Goal: Task Accomplishment & Management: Use online tool/utility

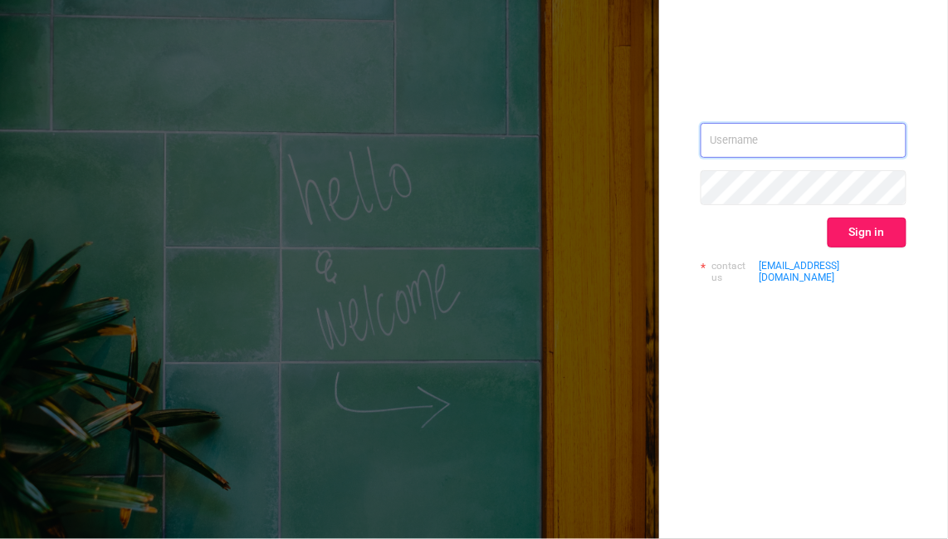
type input "[EMAIL_ADDRESS][DOMAIN_NAME]"
click at [904, 230] on button "Sign in" at bounding box center [867, 233] width 79 height 30
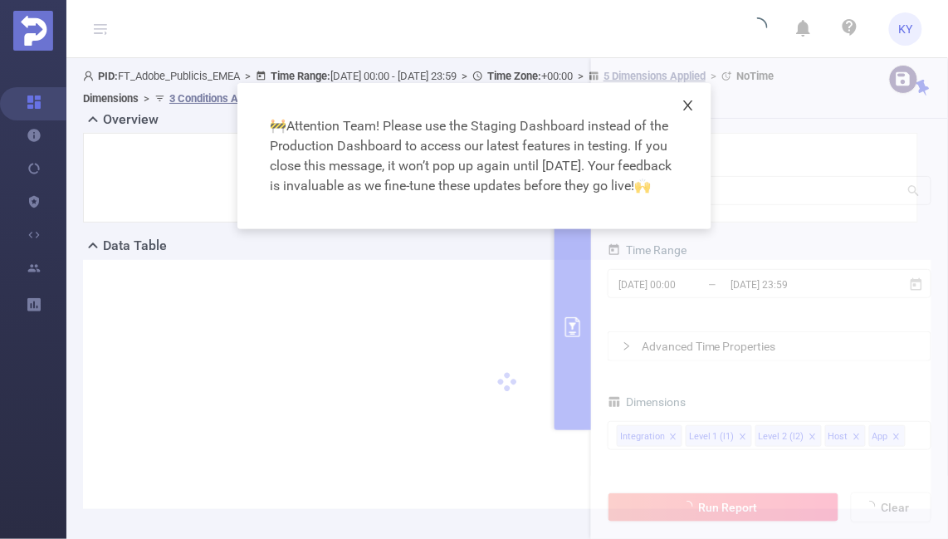
click at [681, 105] on span "Close" at bounding box center [688, 106] width 46 height 46
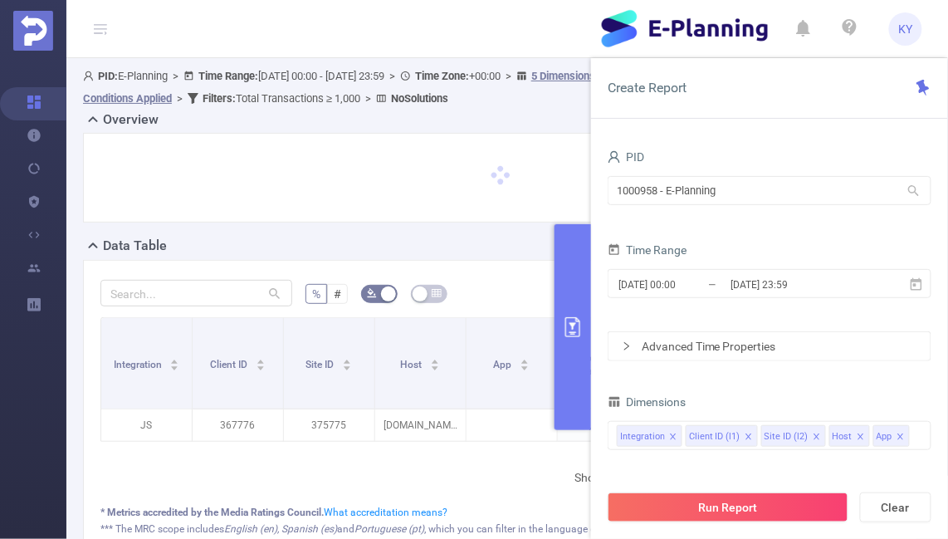
click at [575, 345] on button "primary" at bounding box center [573, 327] width 37 height 206
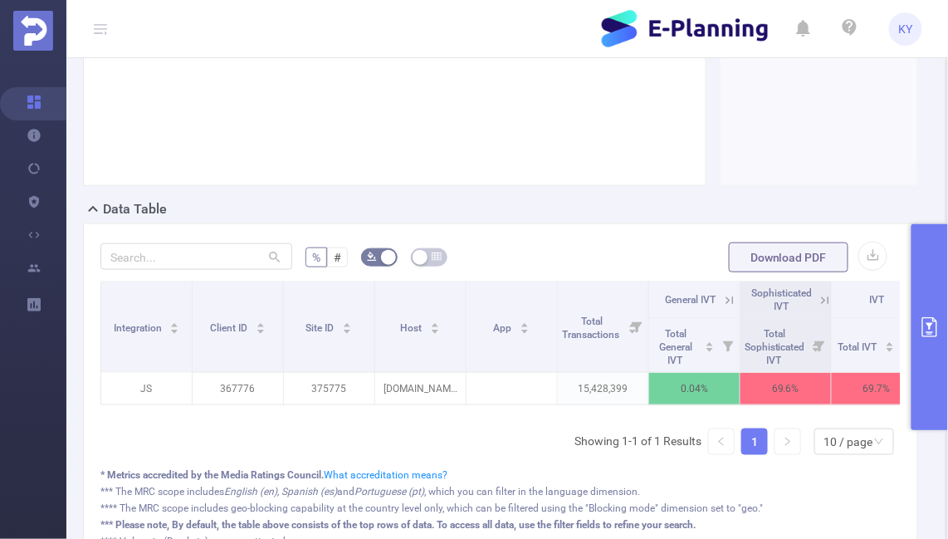
scroll to position [286, 0]
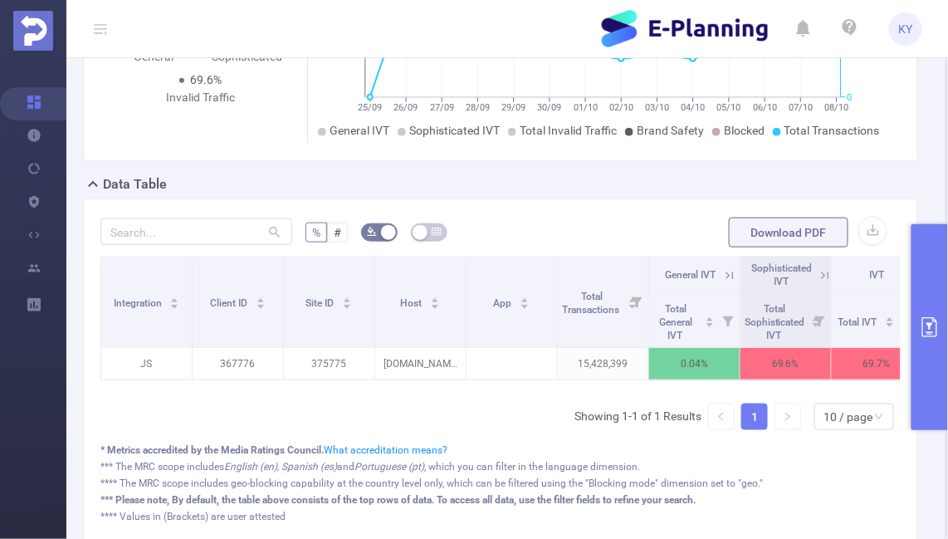
click at [825, 270] on icon at bounding box center [825, 275] width 15 height 15
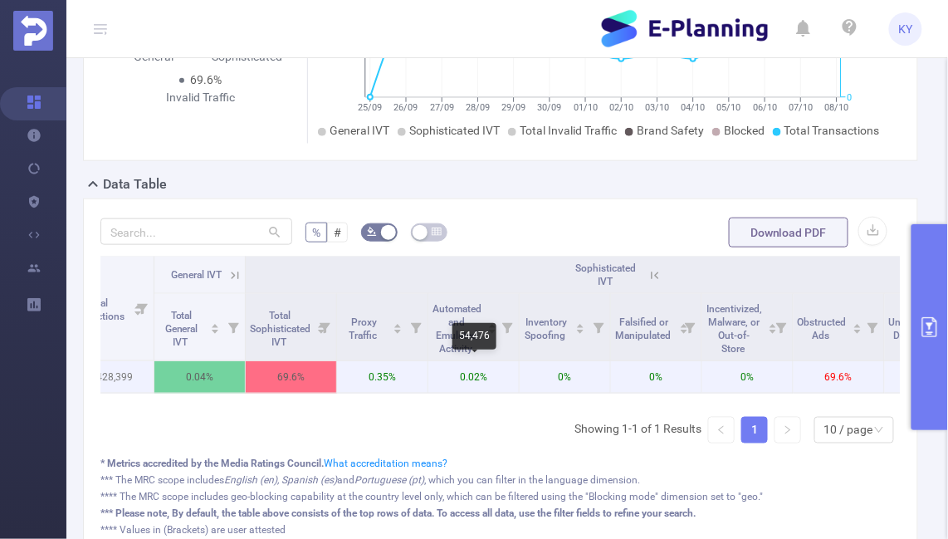
scroll to position [0, 537]
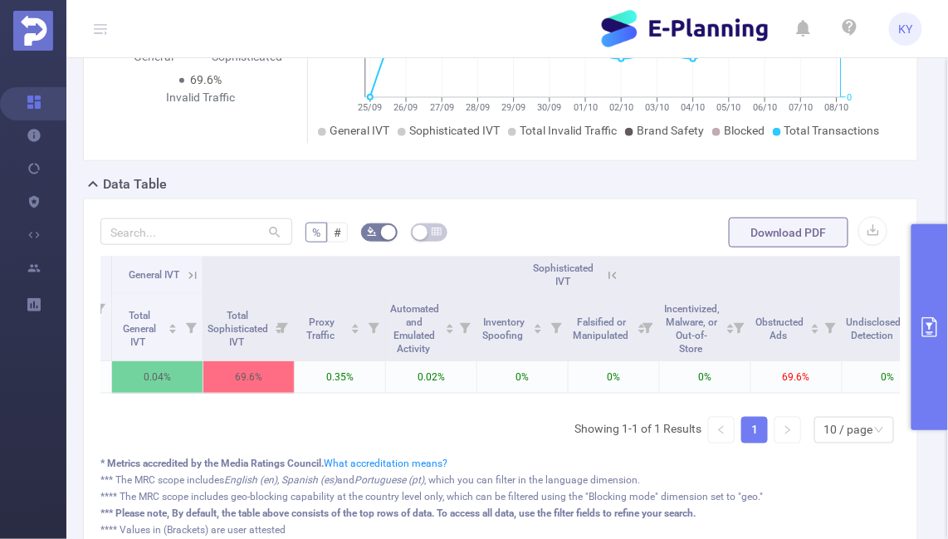
click at [932, 376] on button "primary" at bounding box center [930, 327] width 37 height 206
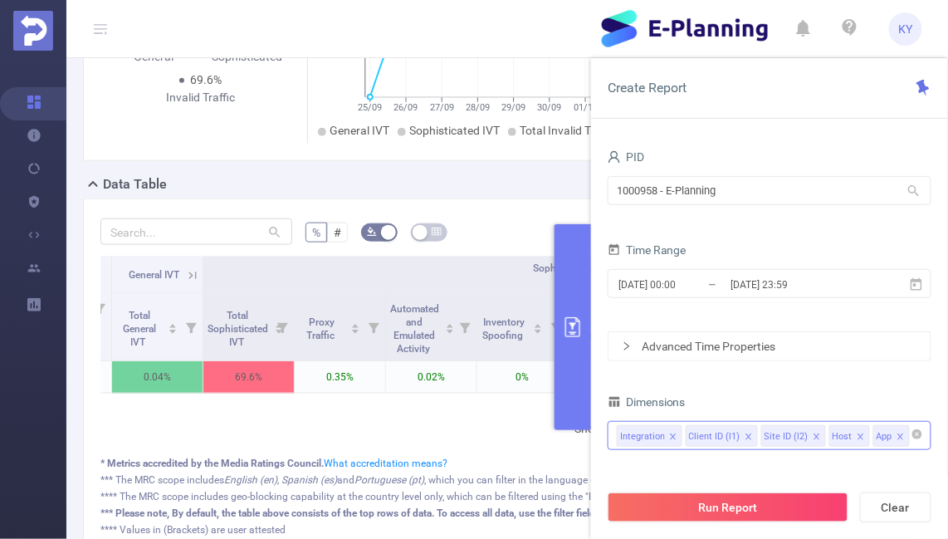
click at [913, 441] on input at bounding box center [917, 436] width 8 height 22
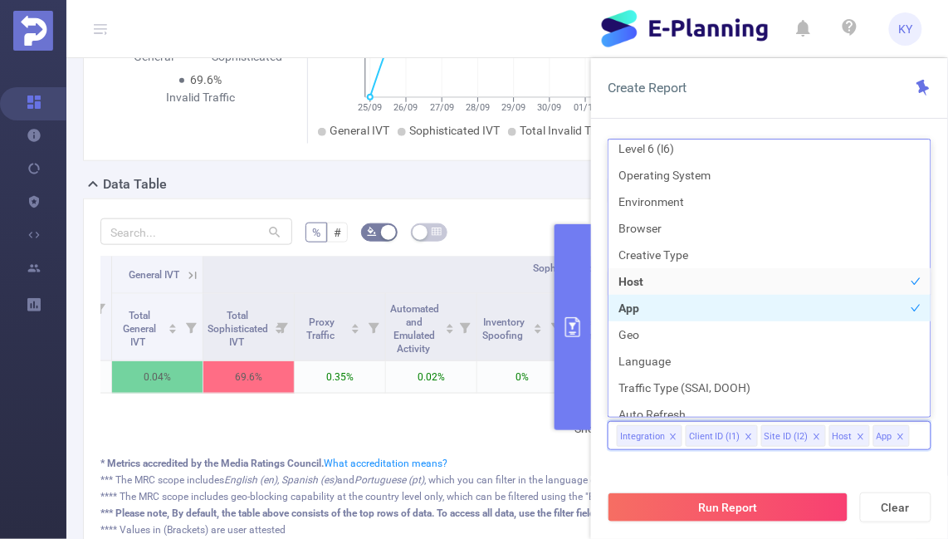
scroll to position [204, 0]
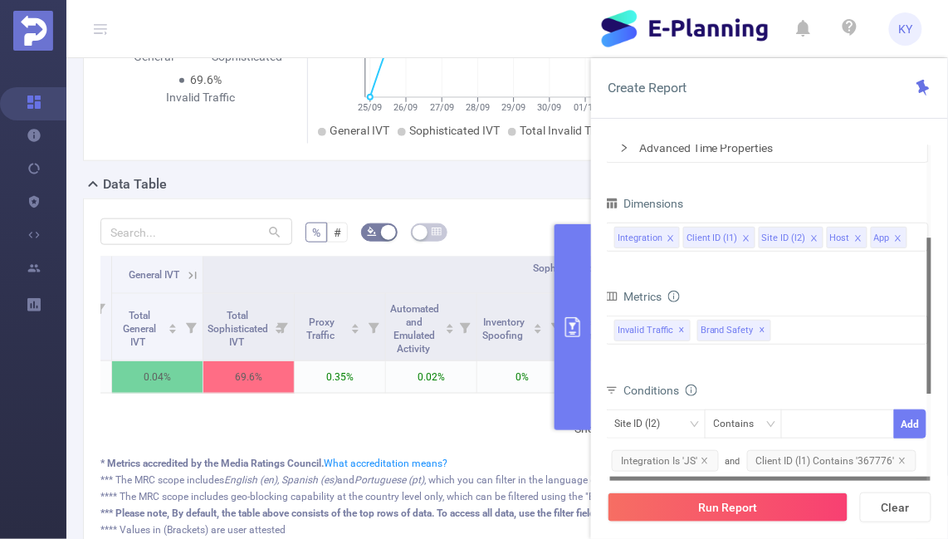
click at [790, 331] on div "Invalid Traffic ✕ Brand Safety ✕" at bounding box center [767, 329] width 324 height 29
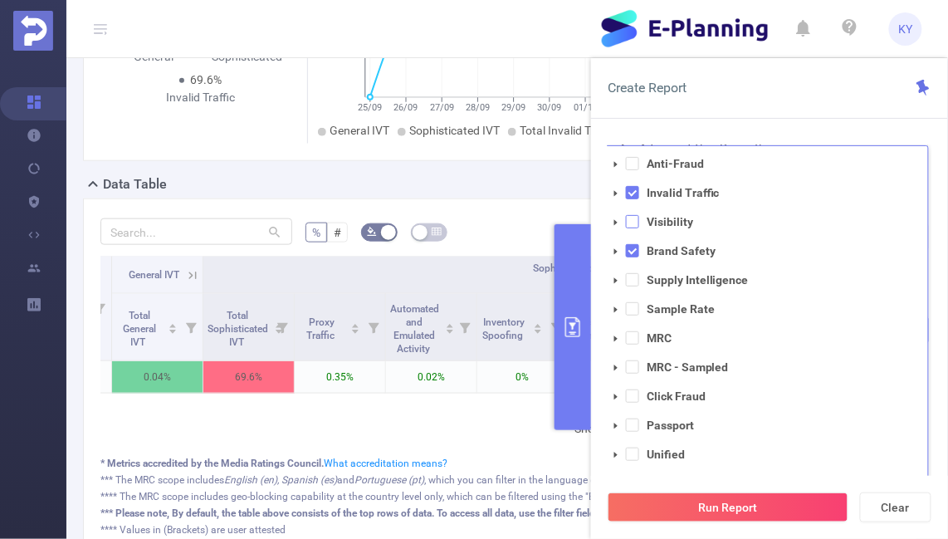
click at [633, 221] on span at bounding box center [632, 221] width 13 height 13
click at [651, 129] on div "PID 1000958 - E-Planning 1000958 - E-Planning Time Range [DATE] 00:00 _ [DATE] …" at bounding box center [769, 348] width 357 height 439
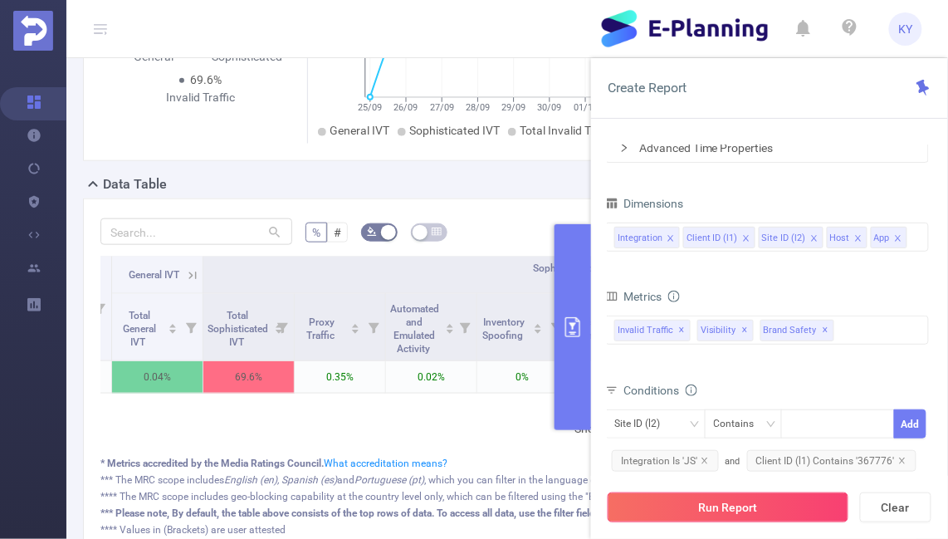
click at [687, 502] on button "Run Report" at bounding box center [728, 507] width 241 height 30
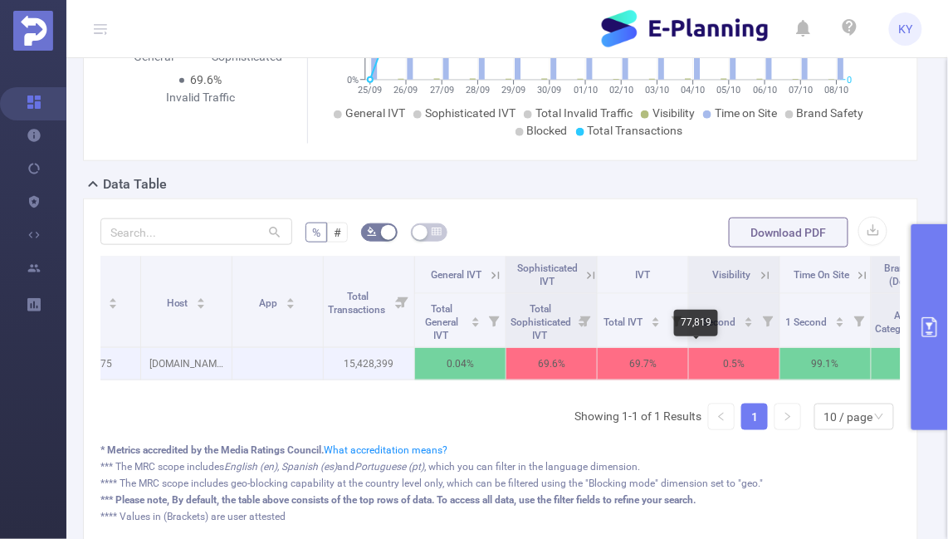
scroll to position [0, 234]
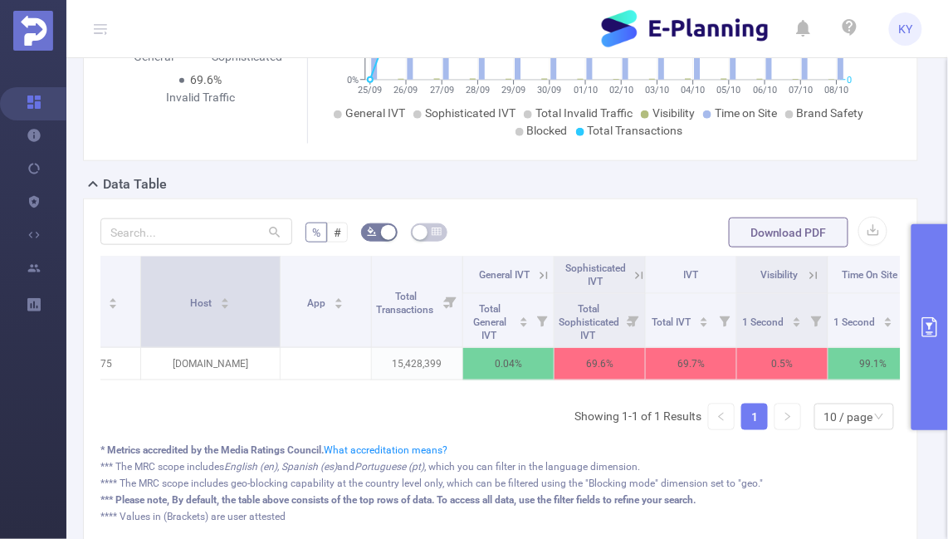
drag, startPoint x: 229, startPoint y: 300, endPoint x: 287, endPoint y: 297, distance: 58.2
click at [284, 297] on span at bounding box center [280, 302] width 8 height 90
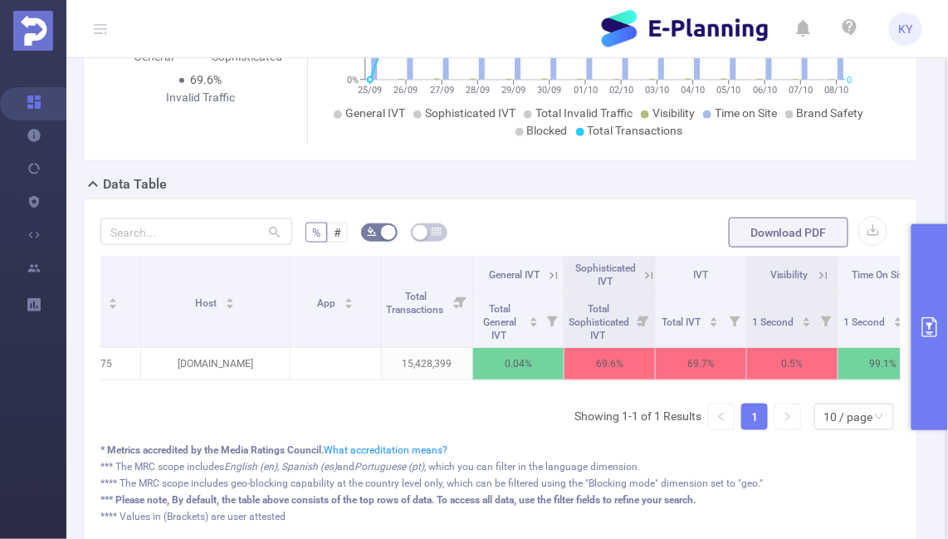
click at [935, 346] on button "primary" at bounding box center [930, 327] width 37 height 206
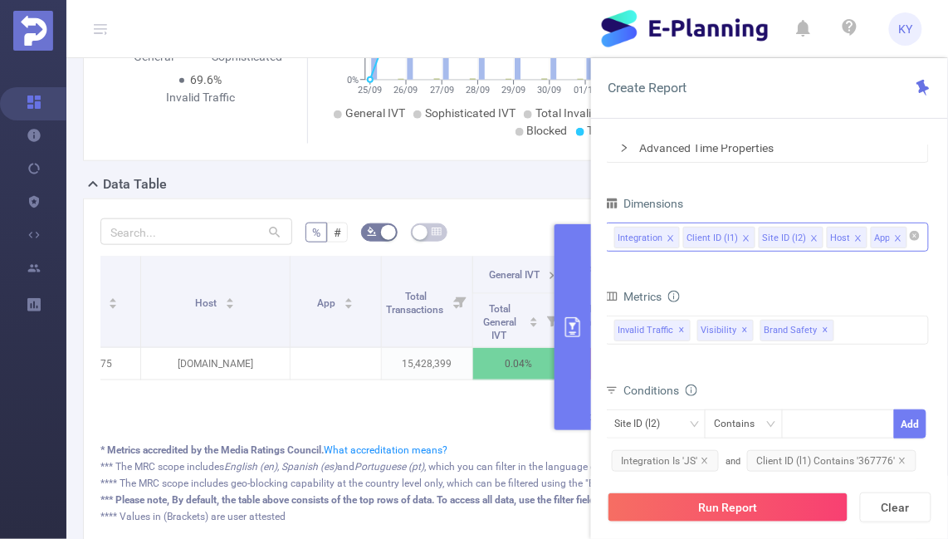
click at [911, 244] on input at bounding box center [915, 238] width 8 height 22
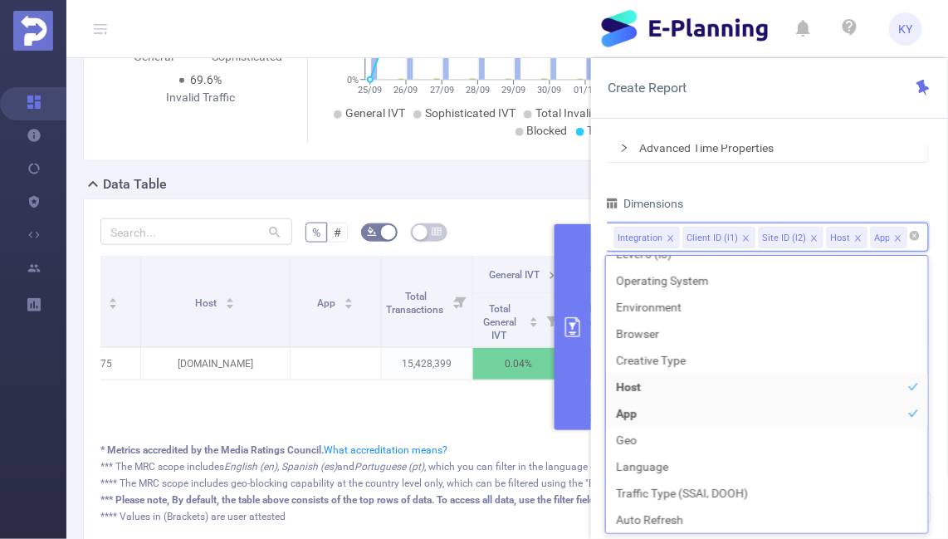
scroll to position [3, 0]
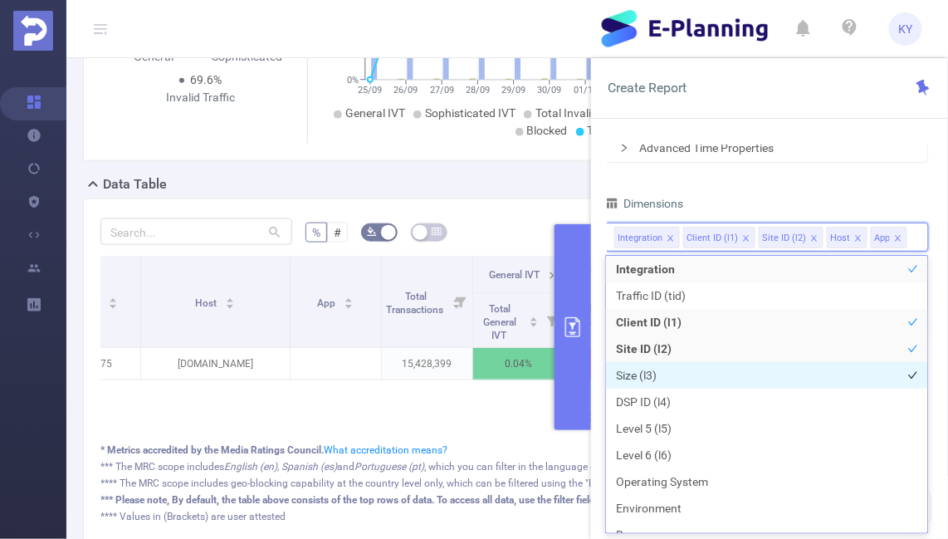
click at [711, 374] on li "Size (l3)" at bounding box center [767, 375] width 322 height 27
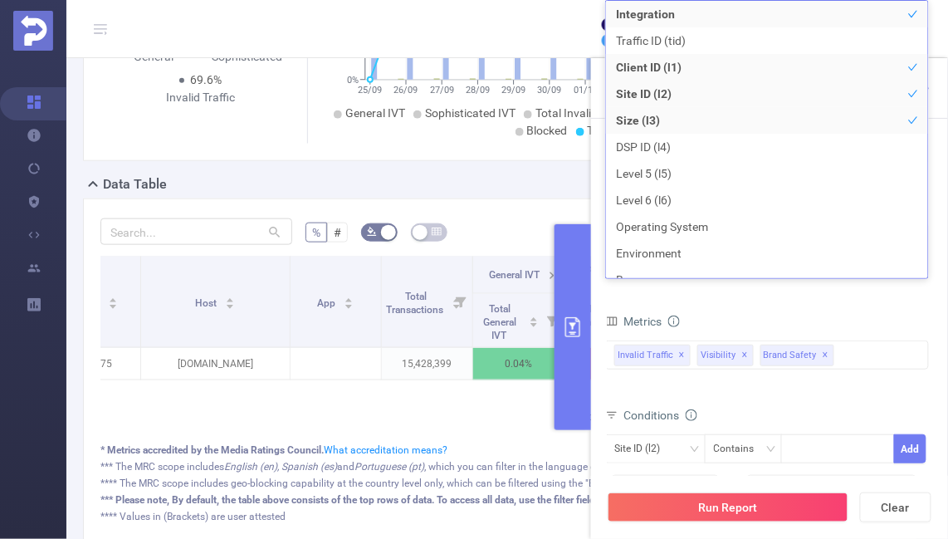
click at [707, 401] on div "Metrics Total General IVT Data Centers Disclosed Bots Known Crawlers Irregular …" at bounding box center [767, 356] width 324 height 93
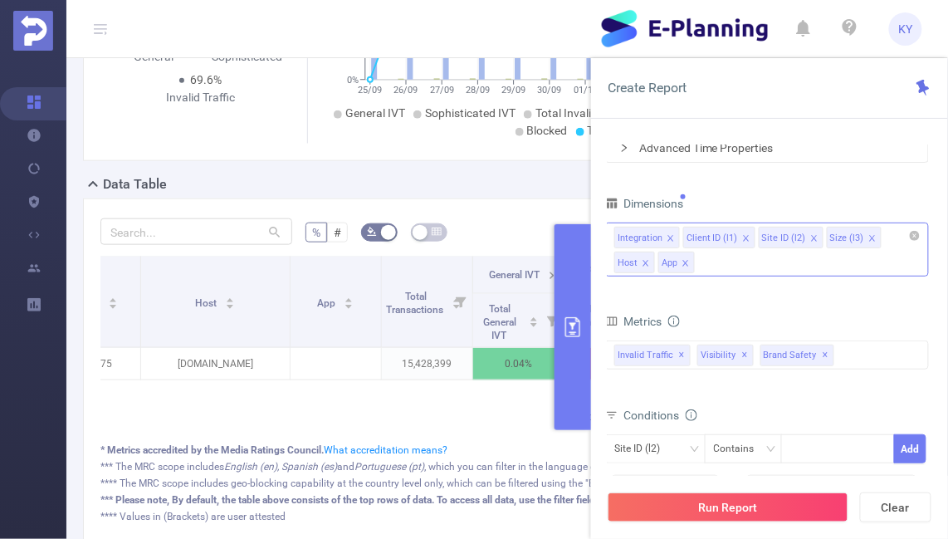
click at [796, 265] on div "Integration Client ID (l1) Site ID (l2) Size (l3) Host App" at bounding box center [767, 249] width 324 height 54
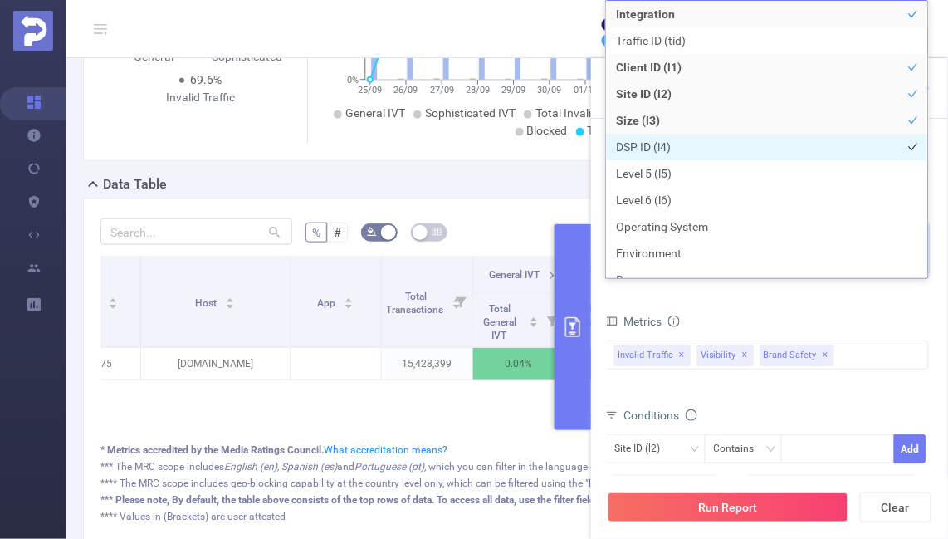
click at [653, 148] on li "DSP ID (l4)" at bounding box center [767, 147] width 322 height 27
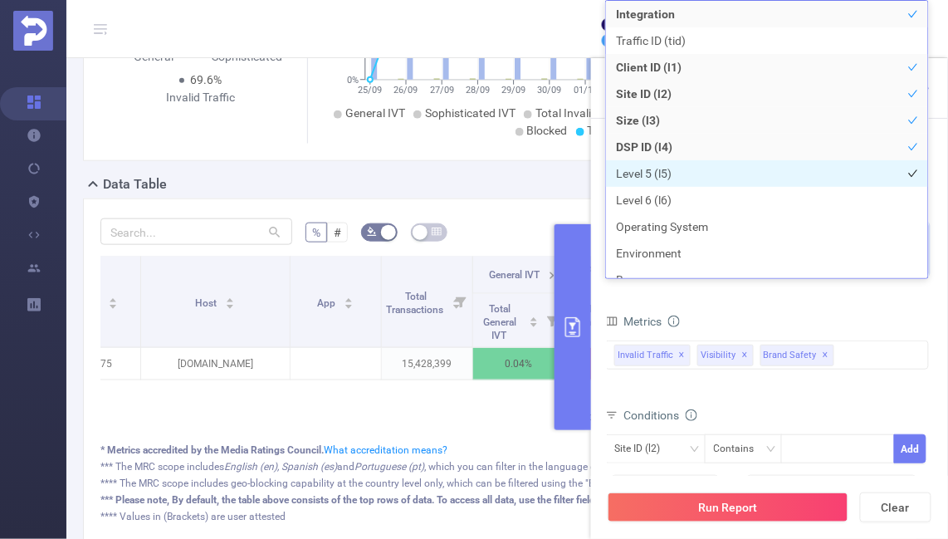
click at [653, 168] on li "Level 5 (l5)" at bounding box center [767, 173] width 322 height 27
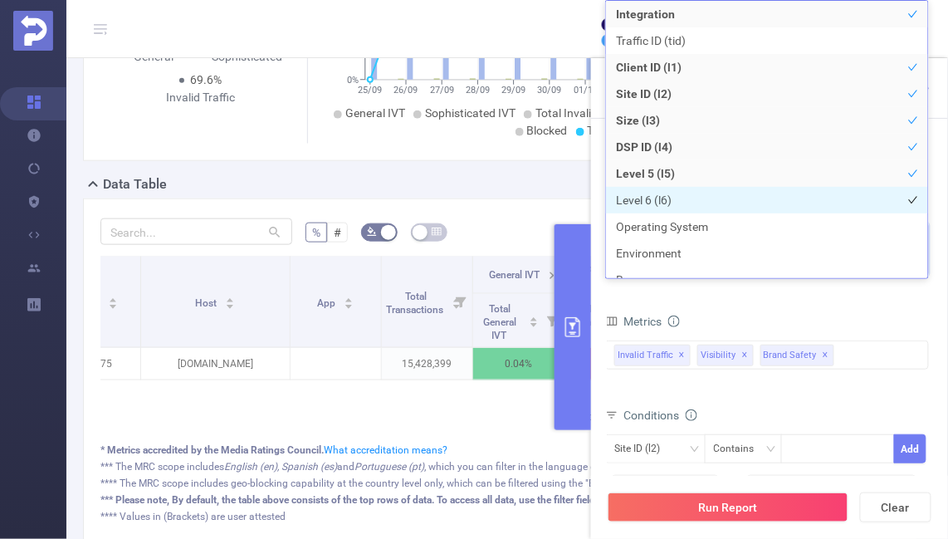
click at [653, 194] on li "Level 6 (l6)" at bounding box center [767, 200] width 322 height 27
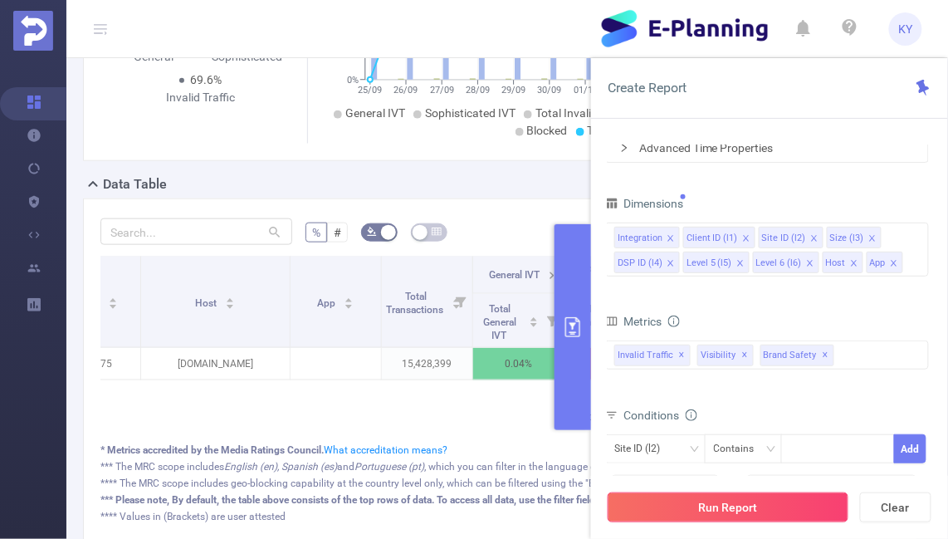
click at [727, 497] on button "Run Report" at bounding box center [728, 507] width 241 height 30
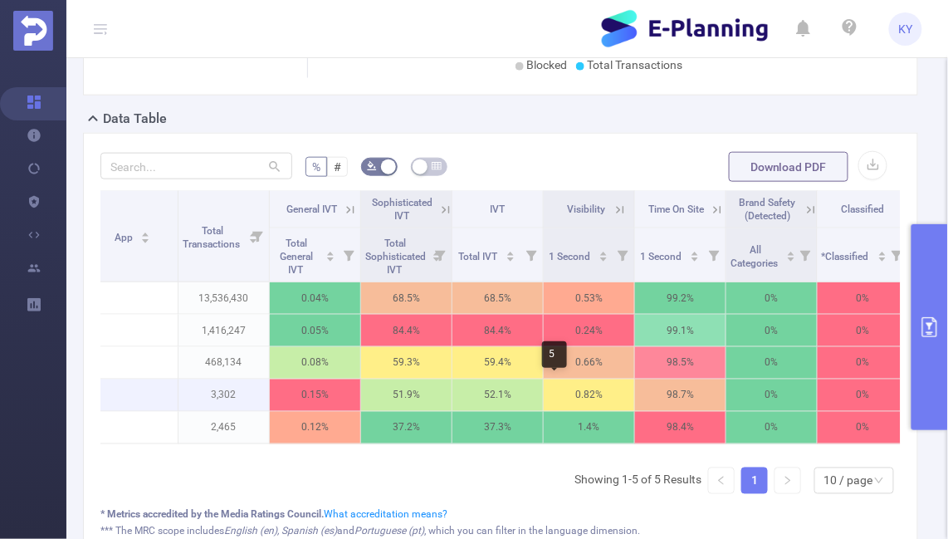
scroll to position [0, 765]
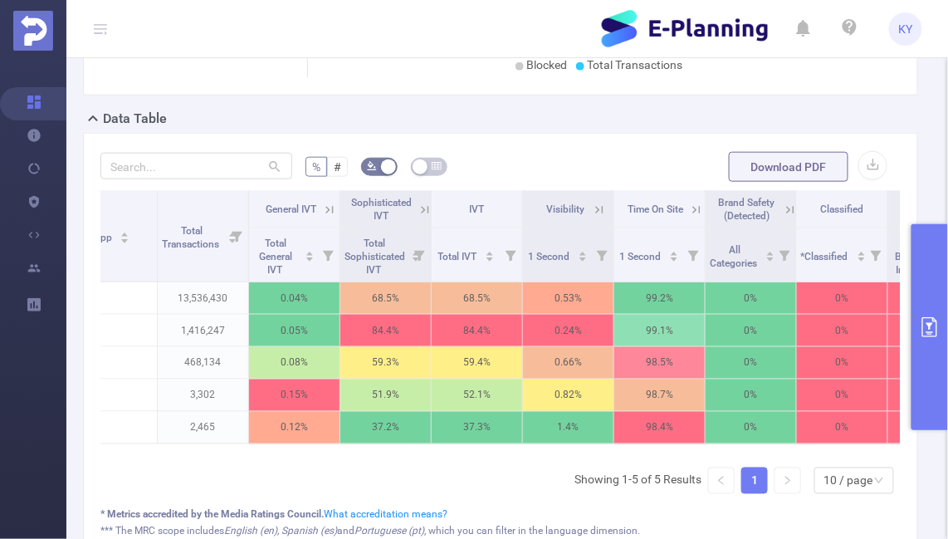
click at [421, 203] on icon at bounding box center [425, 210] width 15 height 15
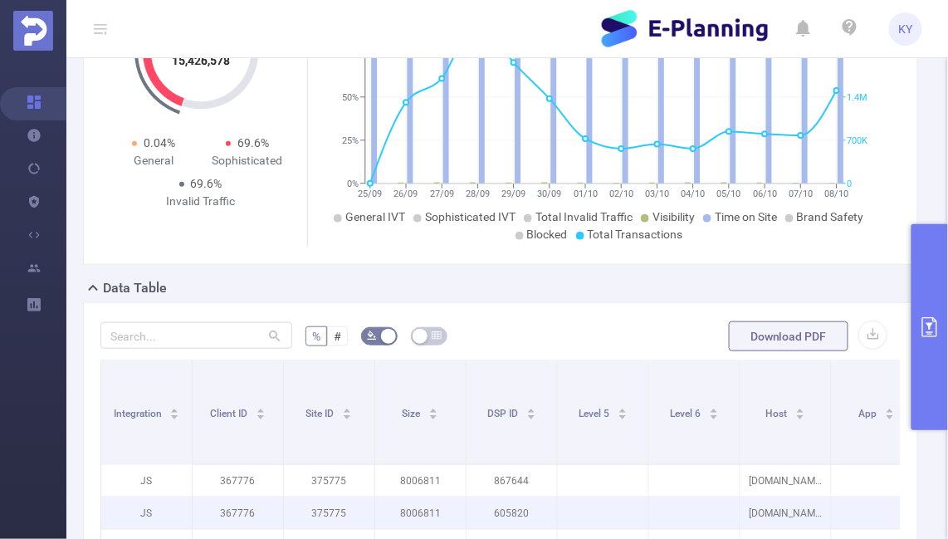
scroll to position [327, 0]
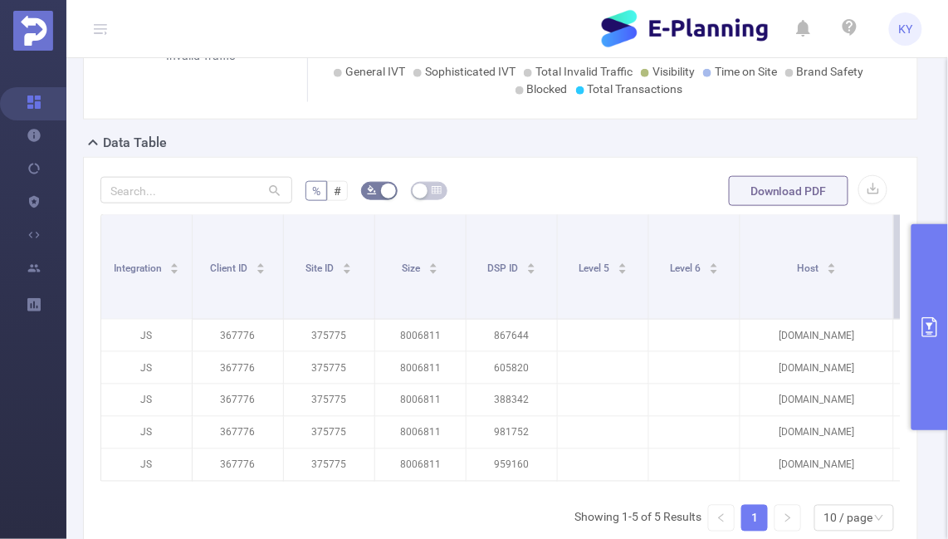
drag, startPoint x: 829, startPoint y: 274, endPoint x: 891, endPoint y: 274, distance: 62.3
click at [891, 274] on span at bounding box center [893, 267] width 8 height 104
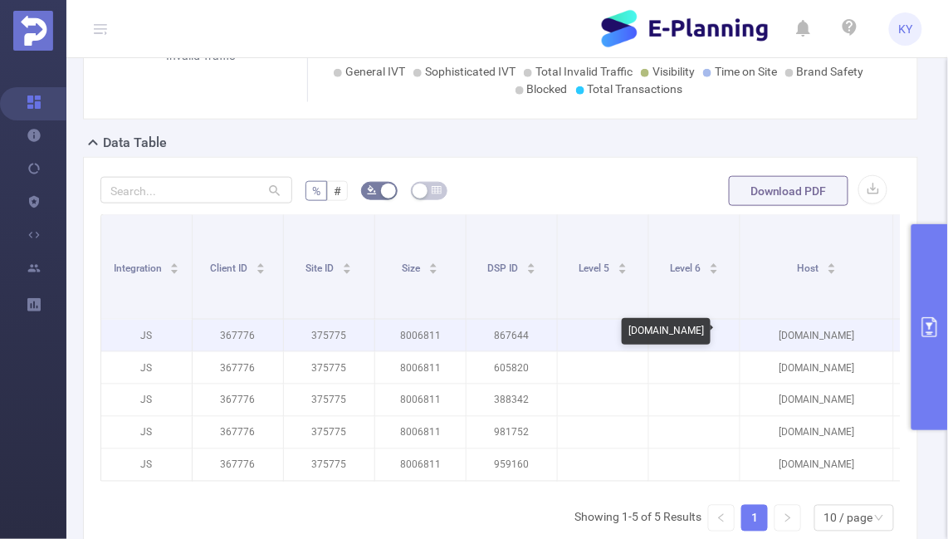
click at [820, 341] on p "[DOMAIN_NAME]" at bounding box center [817, 336] width 153 height 32
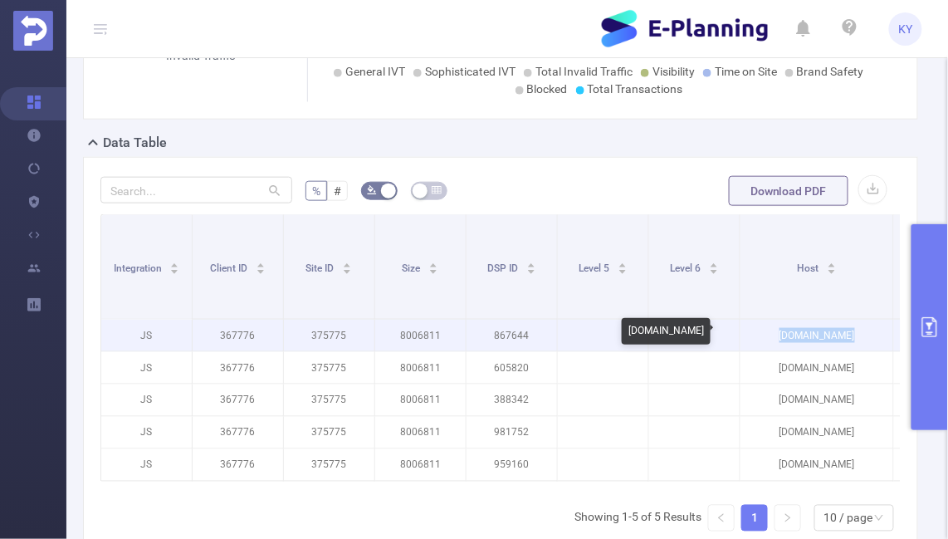
click at [820, 341] on p "[DOMAIN_NAME]" at bounding box center [817, 336] width 153 height 32
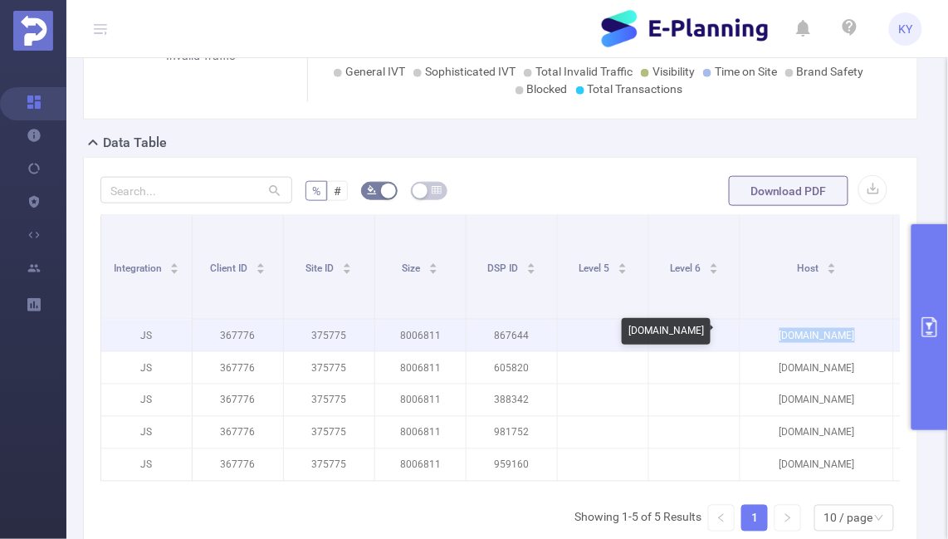
click at [822, 345] on p "[DOMAIN_NAME]" at bounding box center [817, 336] width 153 height 32
click at [822, 338] on p "[DOMAIN_NAME]" at bounding box center [817, 336] width 153 height 32
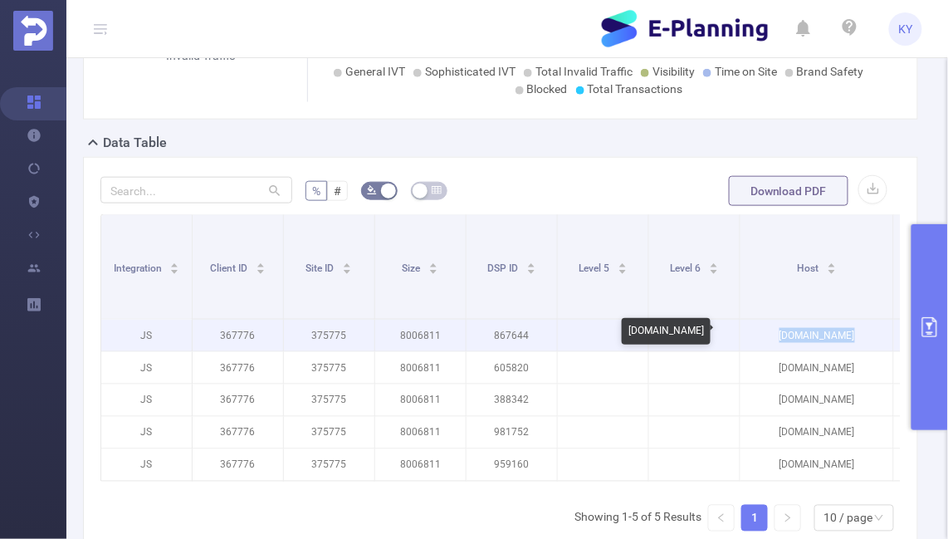
click at [822, 338] on p "[DOMAIN_NAME]" at bounding box center [817, 336] width 153 height 32
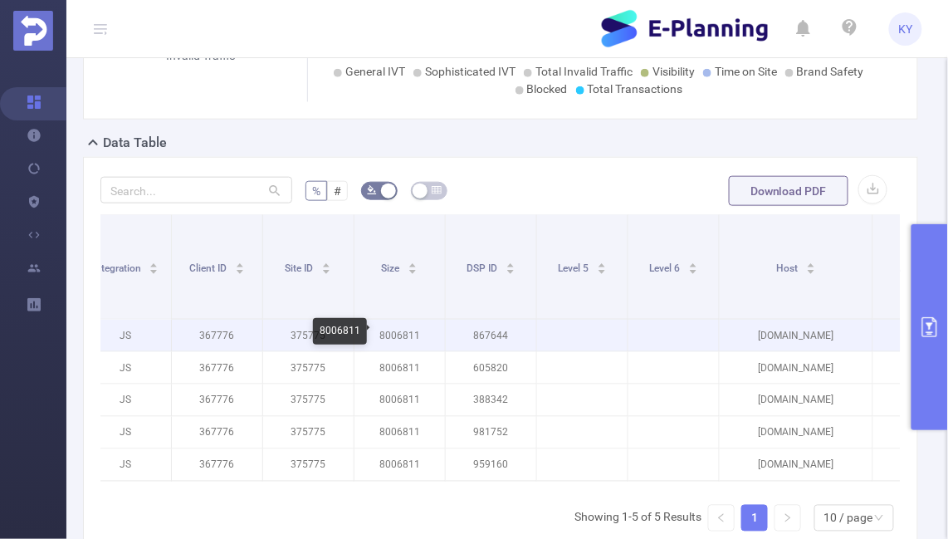
scroll to position [0, 25]
click at [811, 335] on p "[DOMAIN_NAME]" at bounding box center [792, 336] width 153 height 32
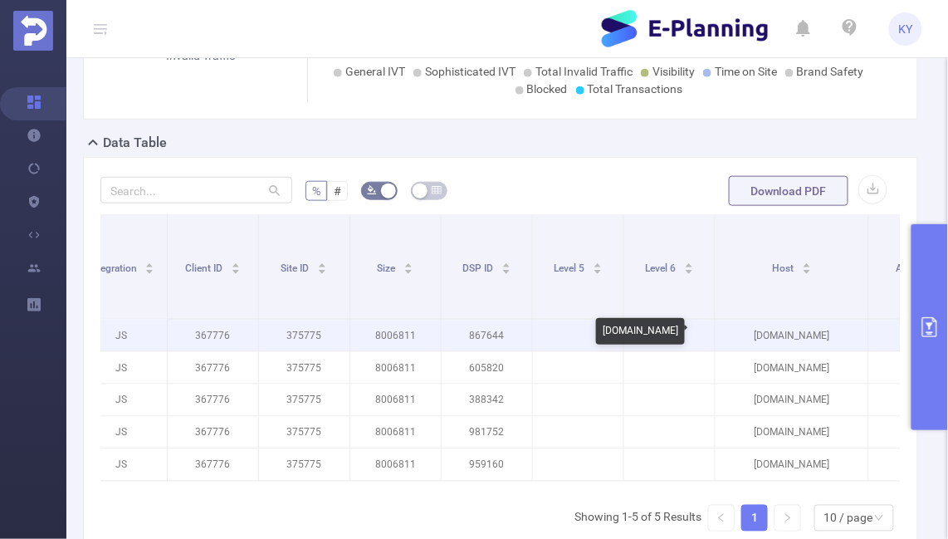
click at [811, 335] on p "[DOMAIN_NAME]" at bounding box center [792, 336] width 153 height 32
click at [819, 335] on p "[DOMAIN_NAME]" at bounding box center [792, 336] width 153 height 32
drag, startPoint x: 827, startPoint y: 335, endPoint x: 814, endPoint y: 335, distance: 13.3
click at [814, 335] on p "[DOMAIN_NAME]" at bounding box center [792, 336] width 153 height 32
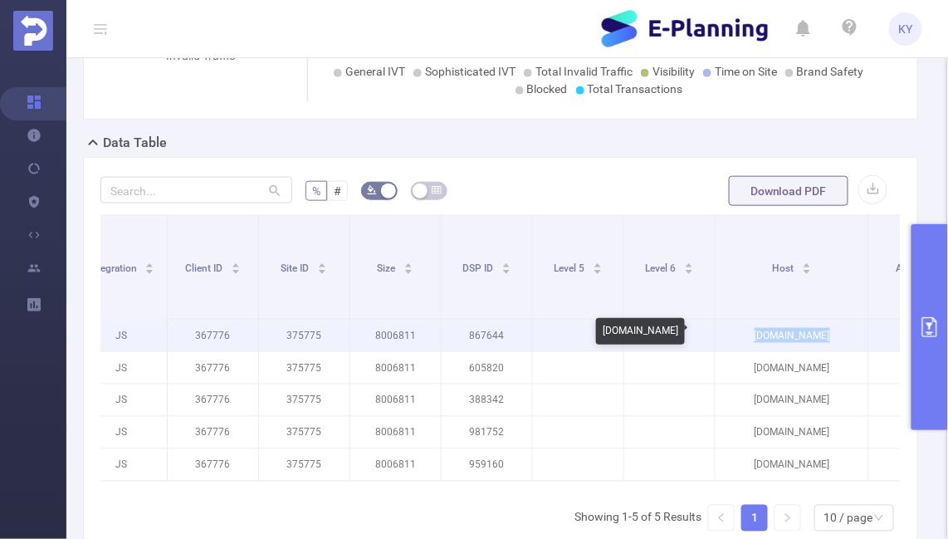
click at [814, 335] on p "[DOMAIN_NAME]" at bounding box center [792, 336] width 153 height 32
click at [820, 335] on p "[DOMAIN_NAME]" at bounding box center [792, 336] width 153 height 32
click at [820, 336] on p "[DOMAIN_NAME]" at bounding box center [792, 336] width 153 height 32
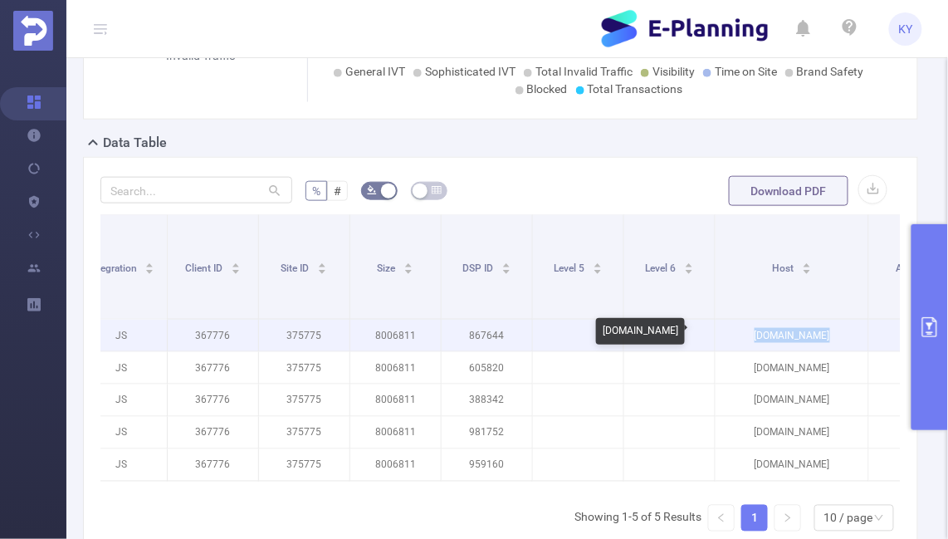
click at [820, 336] on p "[DOMAIN_NAME]" at bounding box center [792, 336] width 153 height 32
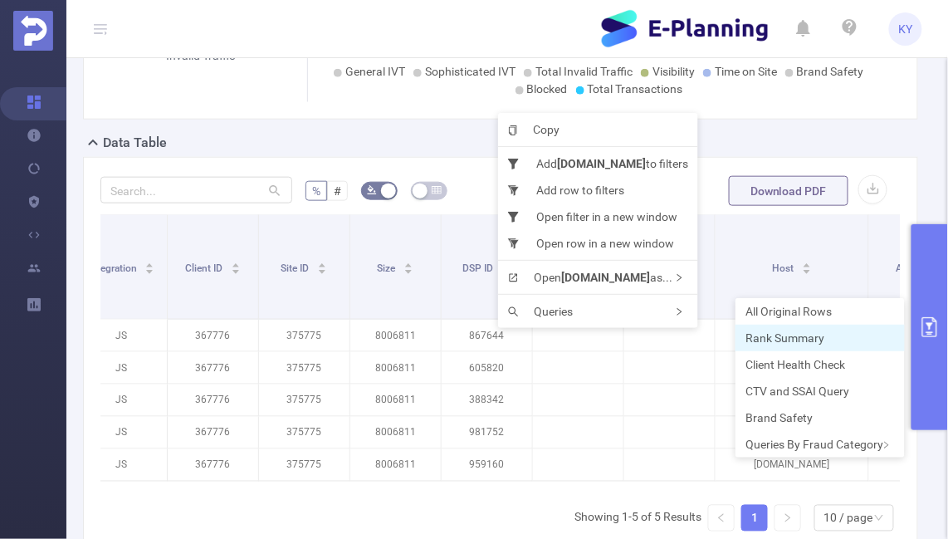
click at [795, 335] on span "Rank Summary" at bounding box center [785, 337] width 79 height 13
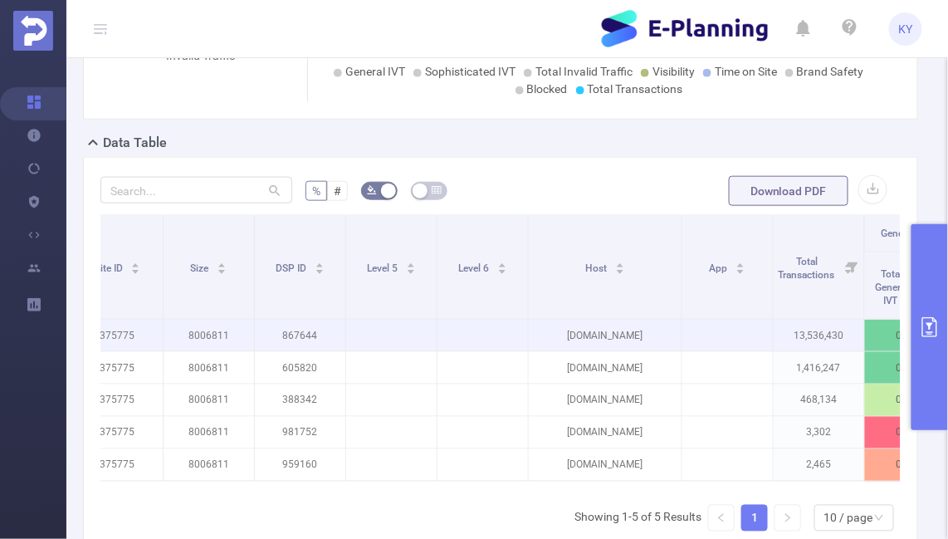
scroll to position [0, 232]
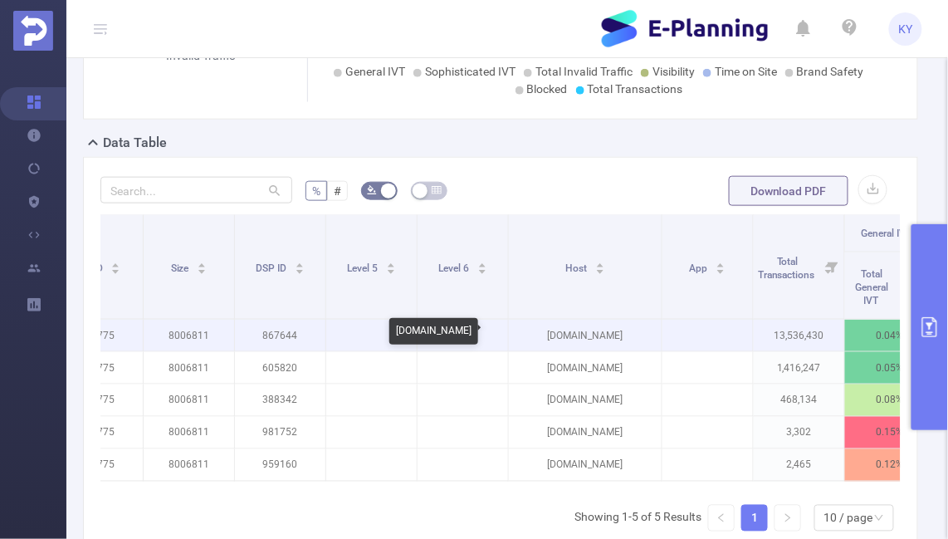
click at [604, 344] on p "[DOMAIN_NAME]" at bounding box center [585, 336] width 153 height 32
click at [604, 332] on p "[DOMAIN_NAME]" at bounding box center [585, 336] width 153 height 32
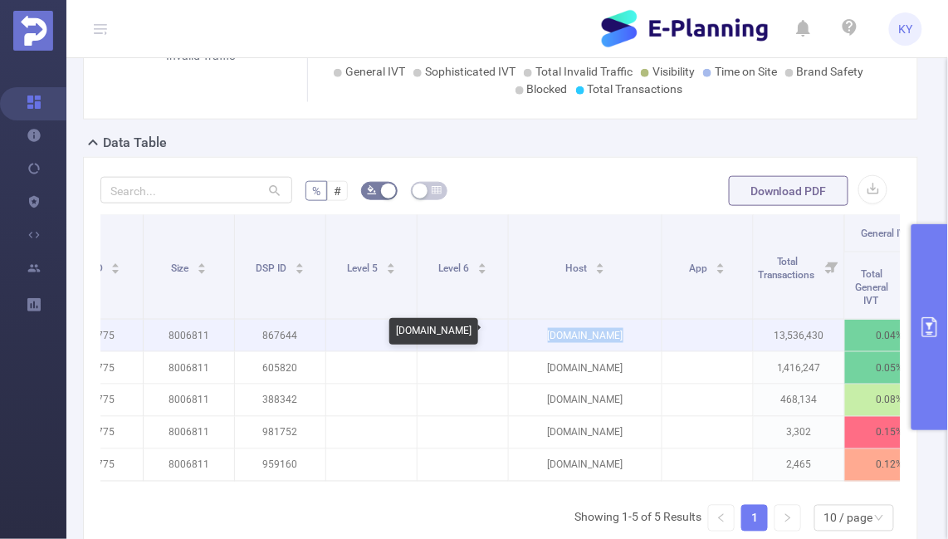
click at [604, 332] on p "[DOMAIN_NAME]" at bounding box center [585, 336] width 153 height 32
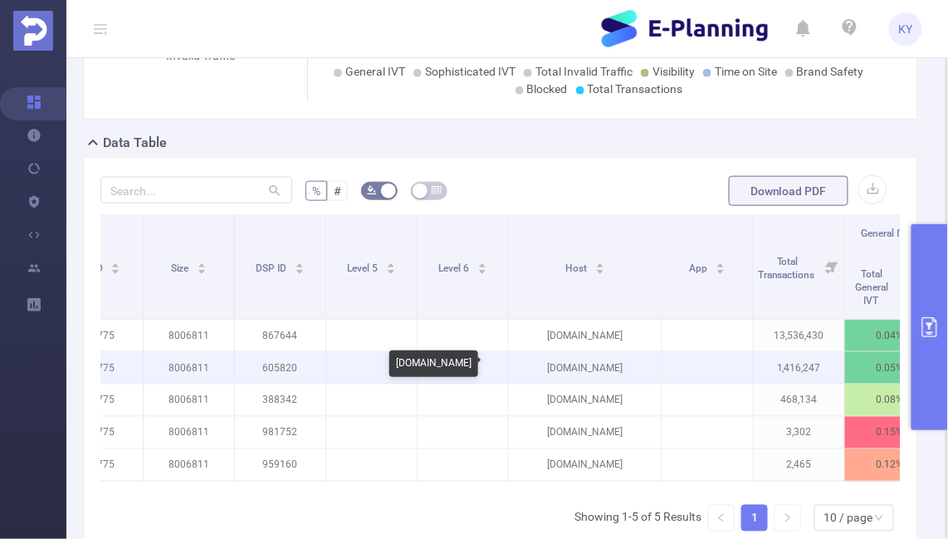
click at [624, 352] on p "[DOMAIN_NAME]" at bounding box center [585, 368] width 153 height 32
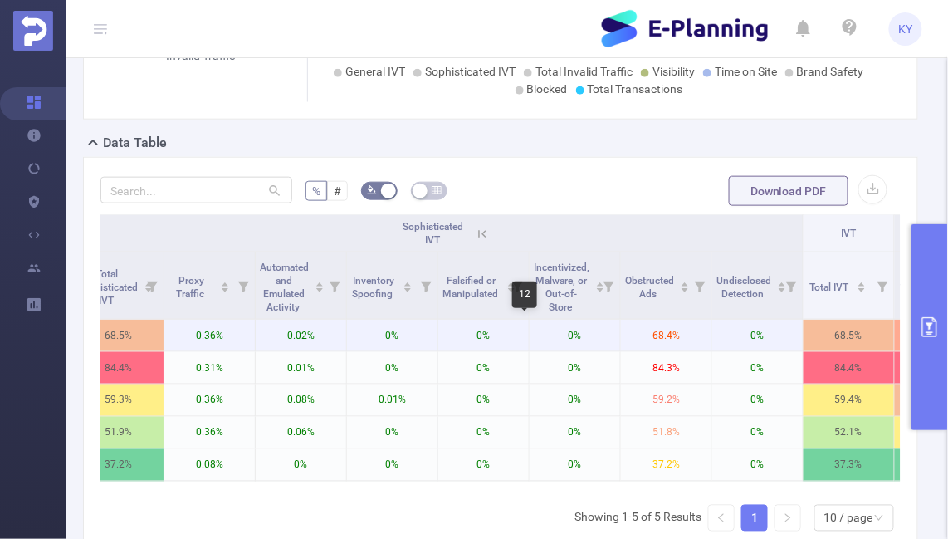
scroll to position [0, 1154]
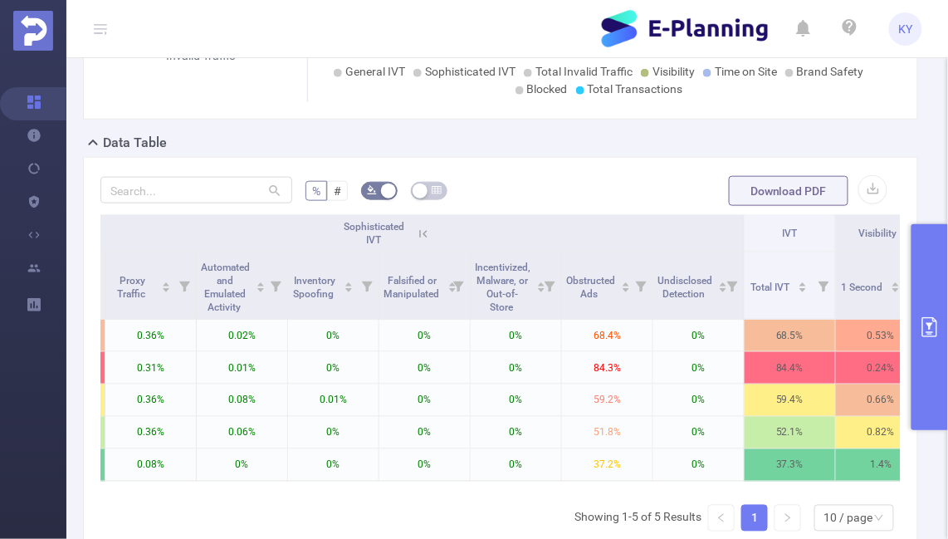
click at [927, 308] on button "primary" at bounding box center [930, 327] width 37 height 206
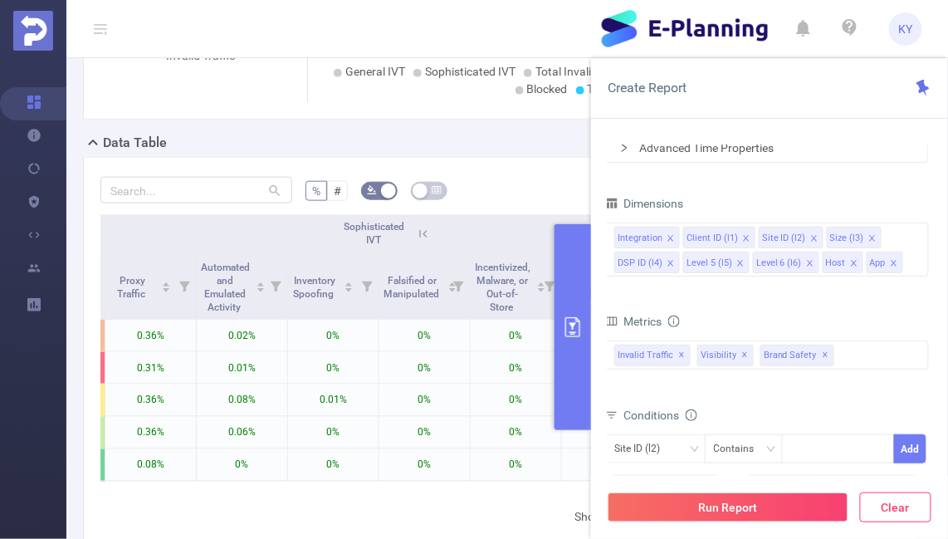
click at [897, 514] on button "Clear" at bounding box center [895, 507] width 71 height 30
type input "[DATE] 13:00"
type input "[DATE] 13:59"
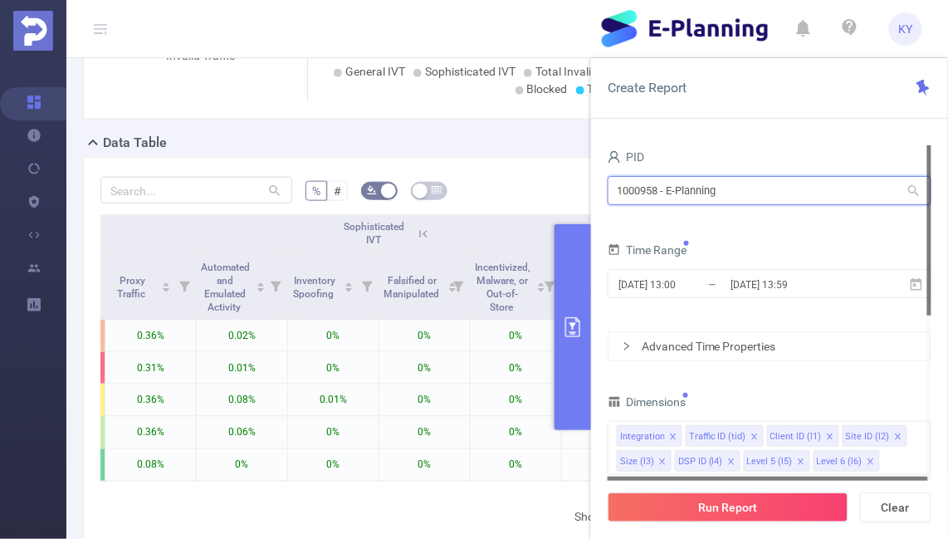
click at [719, 187] on input "1000958 - E-Planning" at bounding box center [770, 190] width 324 height 29
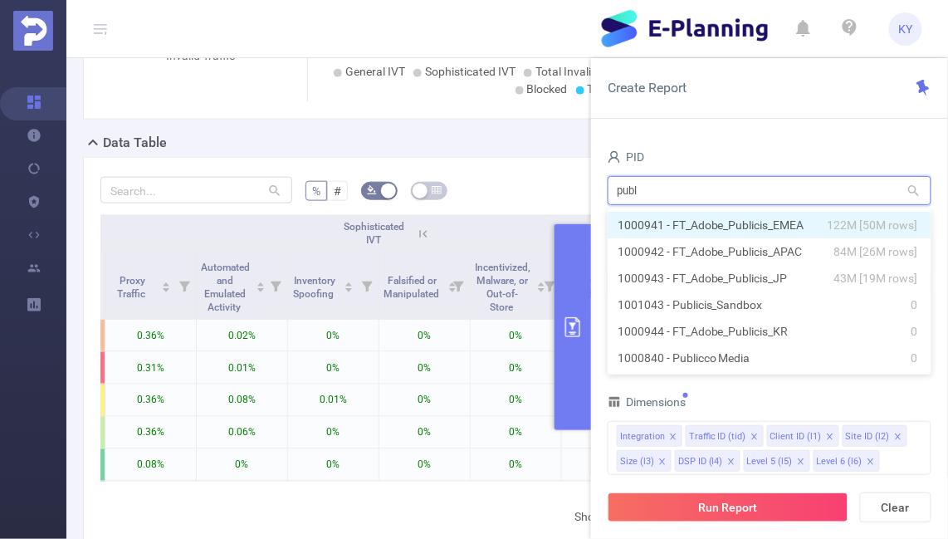
type input "publi"
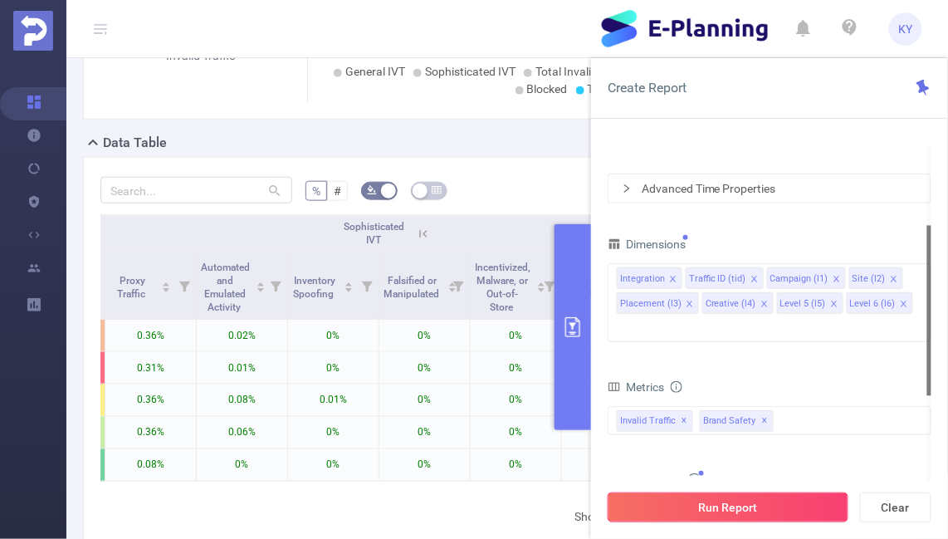
click at [785, 498] on button "Run Report" at bounding box center [728, 507] width 241 height 30
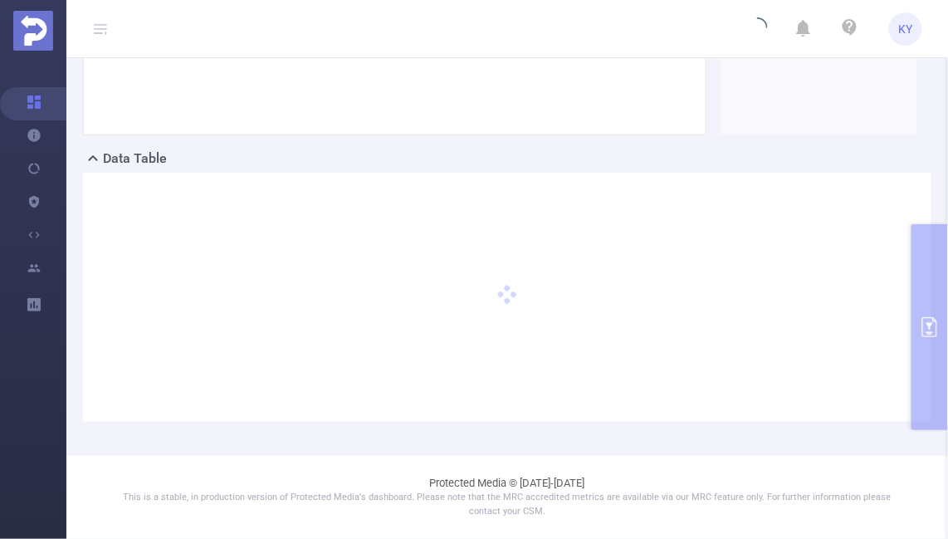
scroll to position [311, 0]
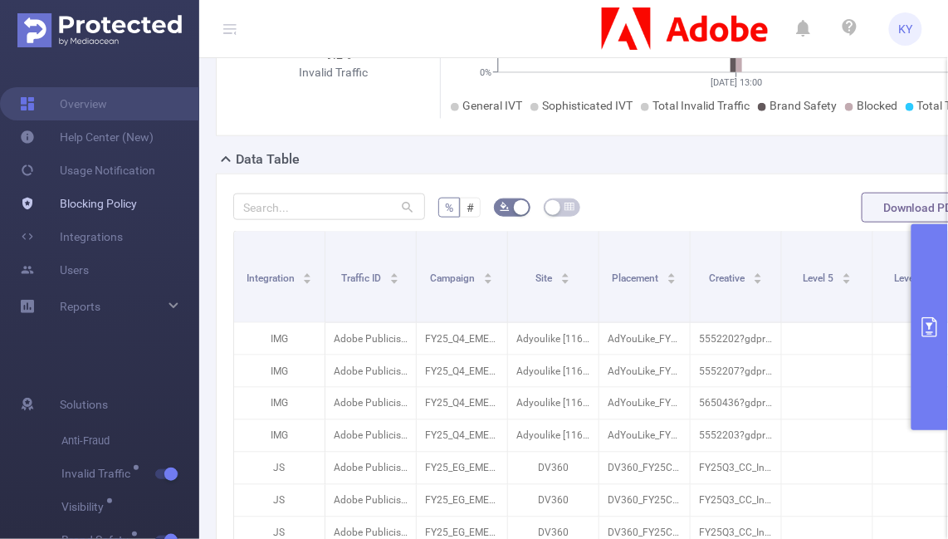
click at [124, 203] on link "Blocking Policy" at bounding box center [78, 203] width 117 height 33
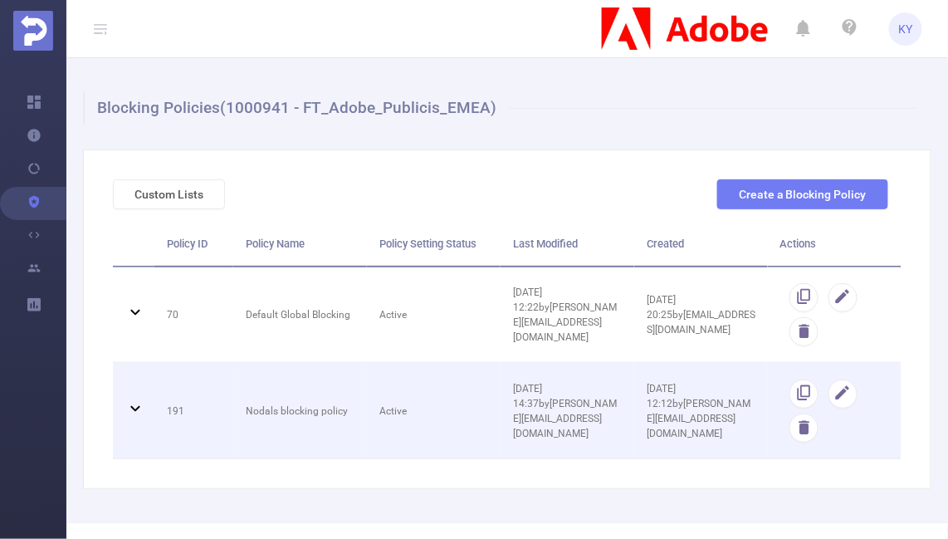
click at [351, 406] on td "Nodals blocking policy" at bounding box center [300, 411] width 134 height 96
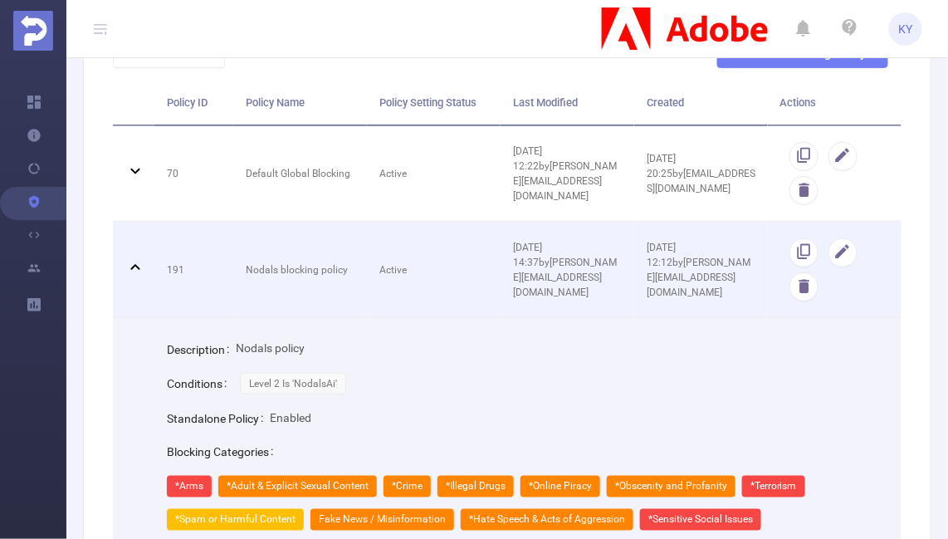
click at [343, 276] on td "Nodals blocking policy" at bounding box center [300, 270] width 134 height 96
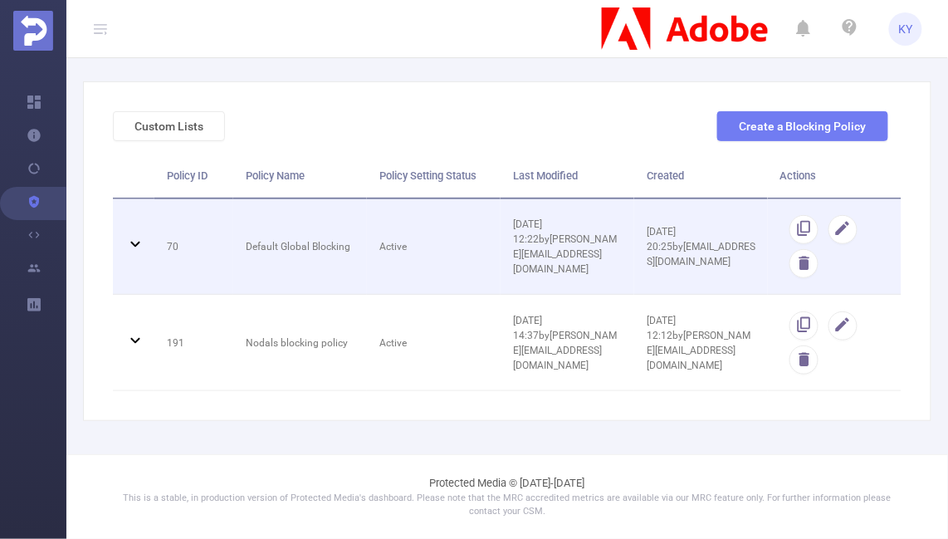
click at [330, 243] on td "Default Global Blocking" at bounding box center [300, 247] width 134 height 96
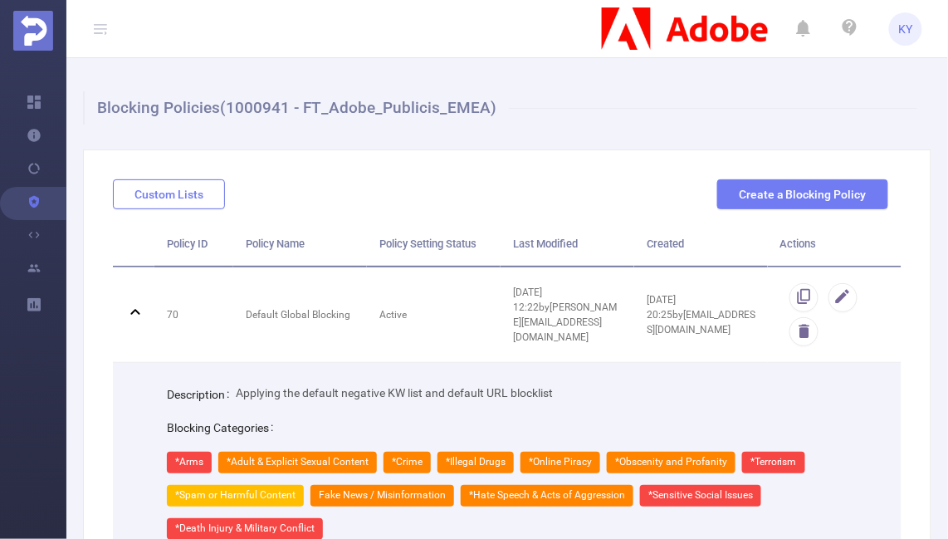
click at [195, 188] on button "Custom Lists" at bounding box center [169, 194] width 112 height 30
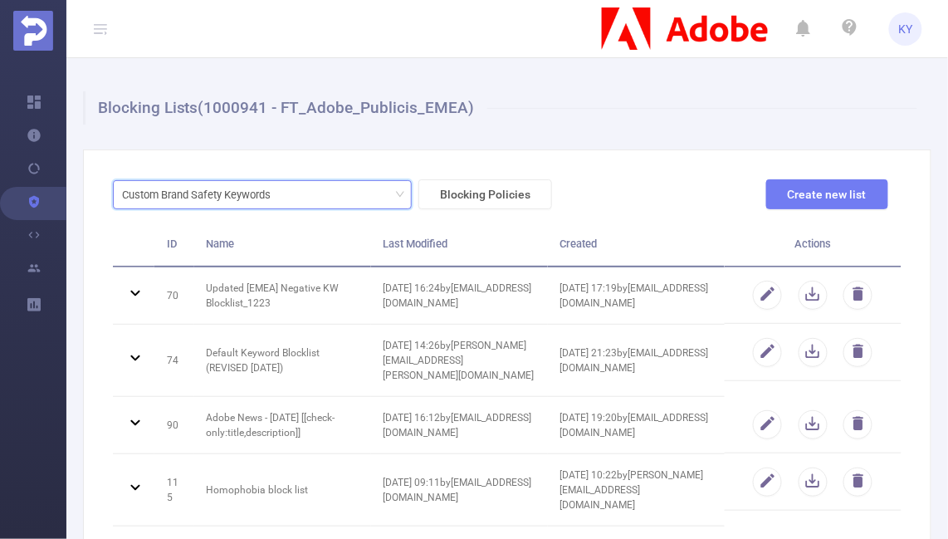
click at [369, 193] on div "Custom Brand Safety Keywords" at bounding box center [262, 194] width 281 height 27
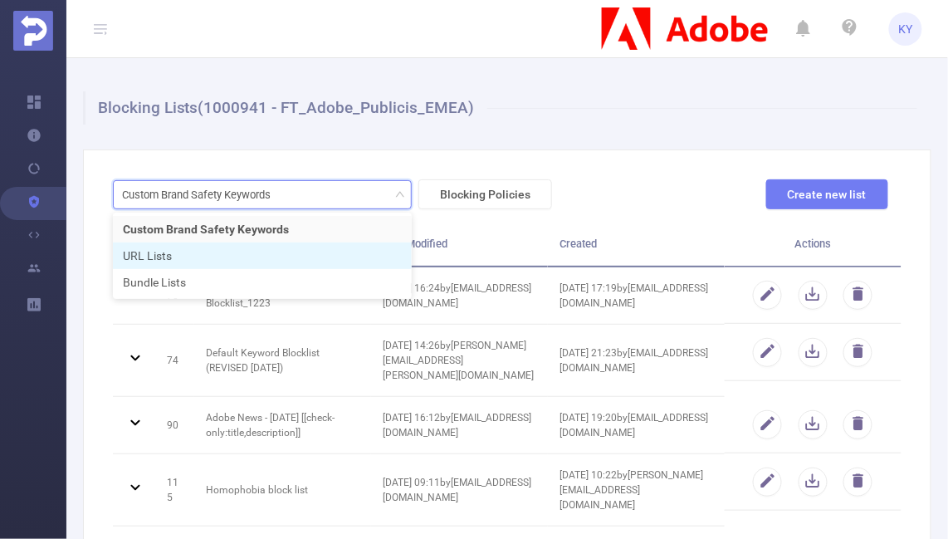
click at [358, 255] on li "URL Lists" at bounding box center [262, 255] width 299 height 27
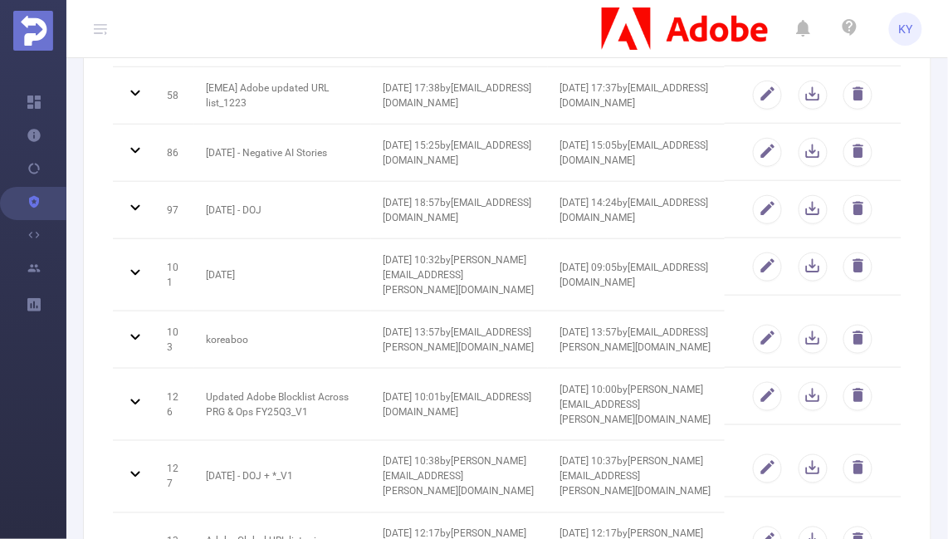
scroll to position [623, 0]
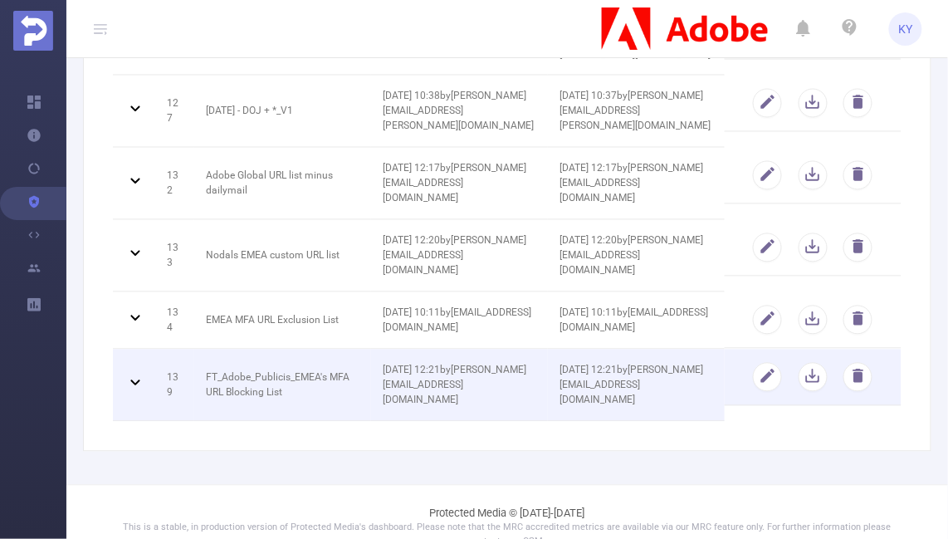
click at [472, 379] on td "[DATE] 12:21 by [PERSON_NAME][EMAIL_ADDRESS][DOMAIN_NAME]" at bounding box center [459, 386] width 177 height 72
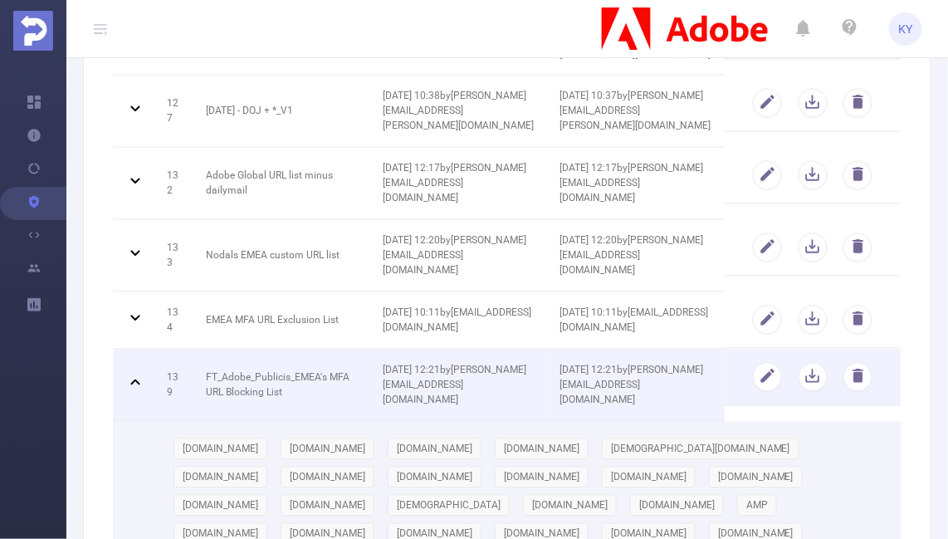
click at [472, 379] on td "[DATE] 12:21 by [PERSON_NAME][EMAIL_ADDRESS][DOMAIN_NAME]" at bounding box center [459, 386] width 177 height 72
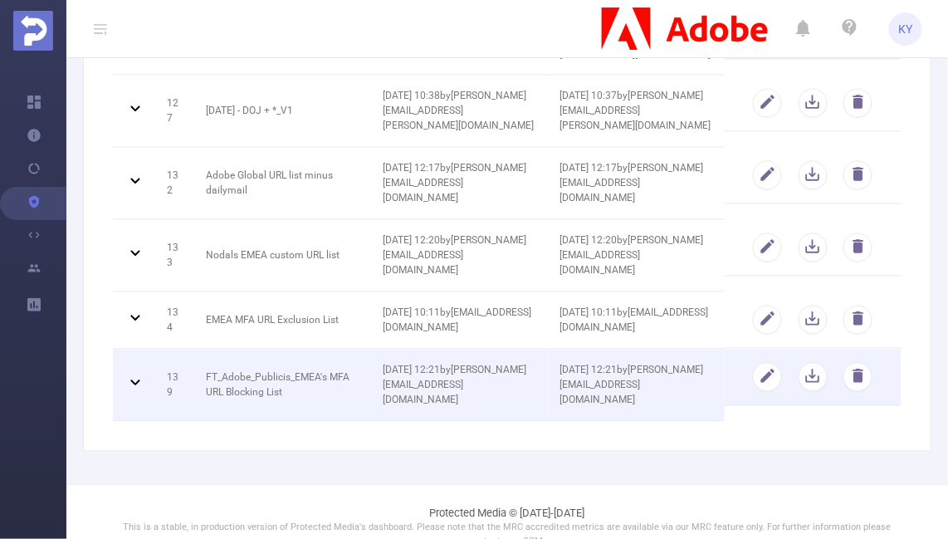
click at [559, 373] on td "[DATE] 12:21 by [PERSON_NAME][EMAIL_ADDRESS][DOMAIN_NAME]" at bounding box center [636, 386] width 177 height 72
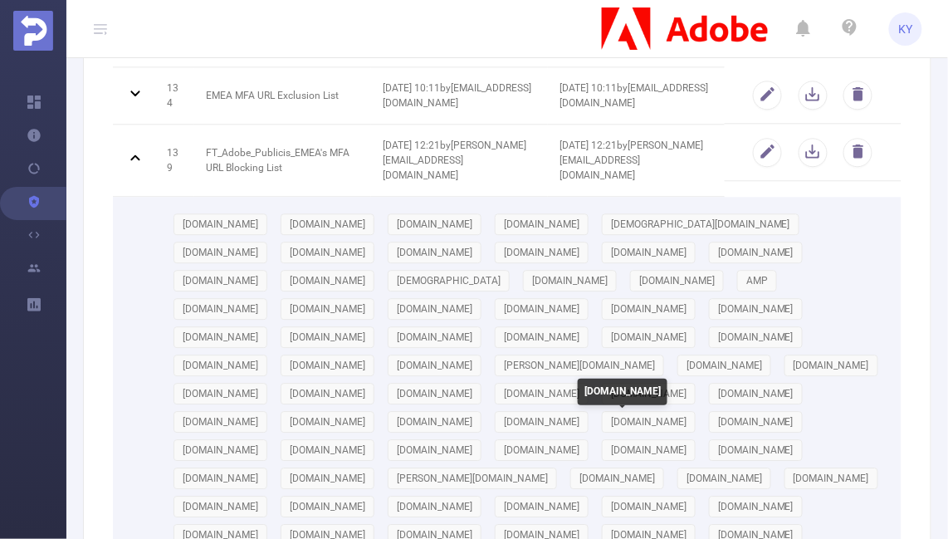
scroll to position [848, 0]
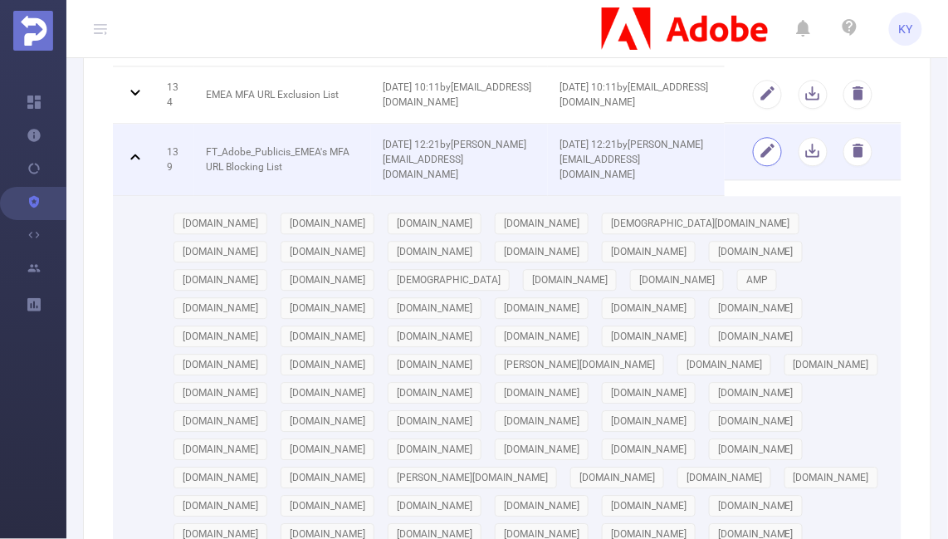
click at [761, 137] on button "button" at bounding box center [767, 151] width 29 height 29
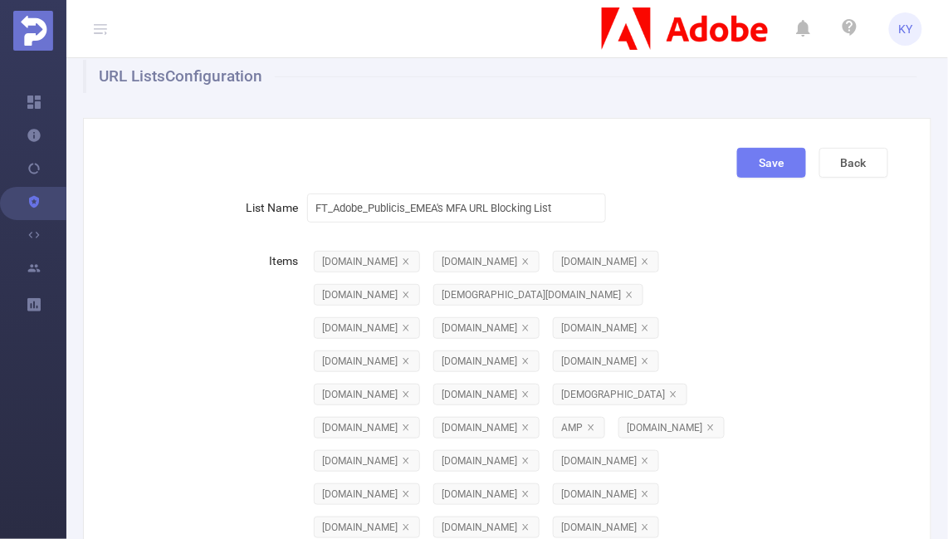
scroll to position [0, 0]
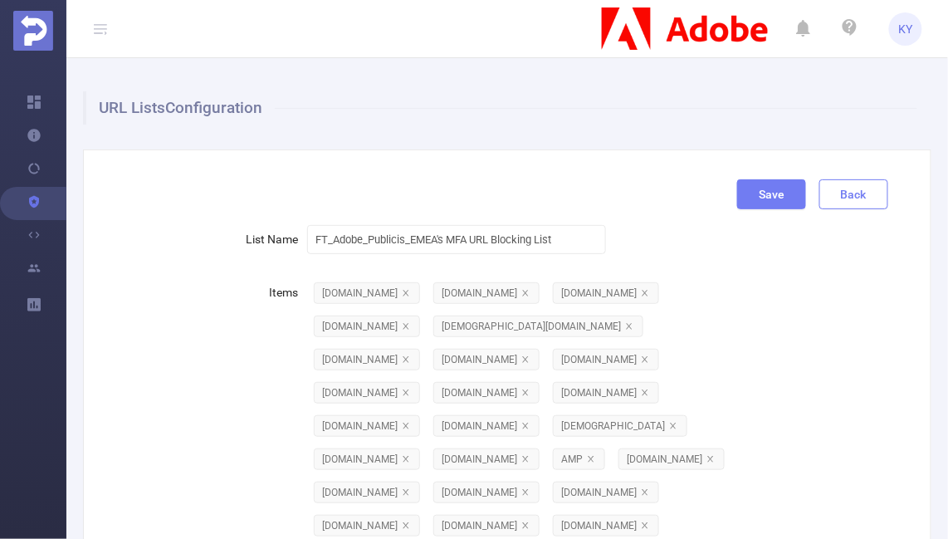
click at [874, 191] on button "Back" at bounding box center [853, 194] width 69 height 30
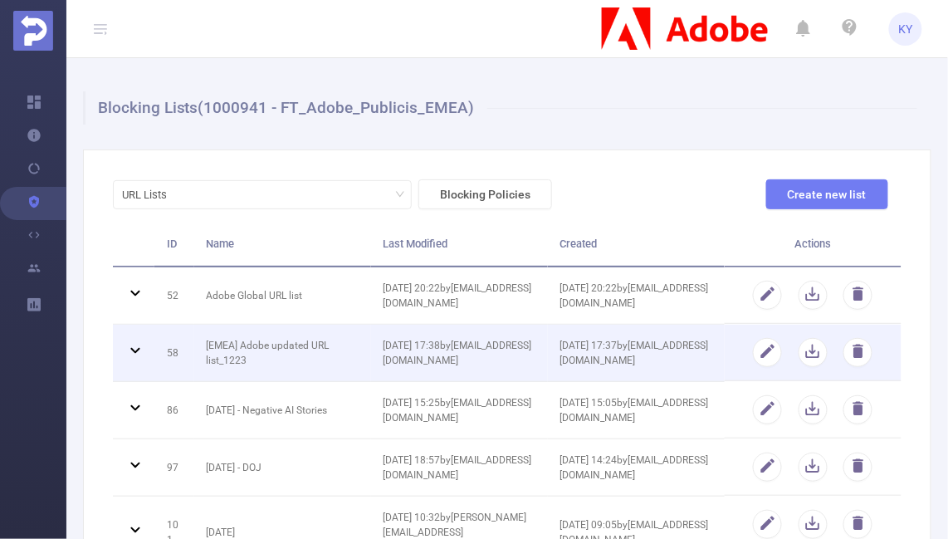
scroll to position [623, 0]
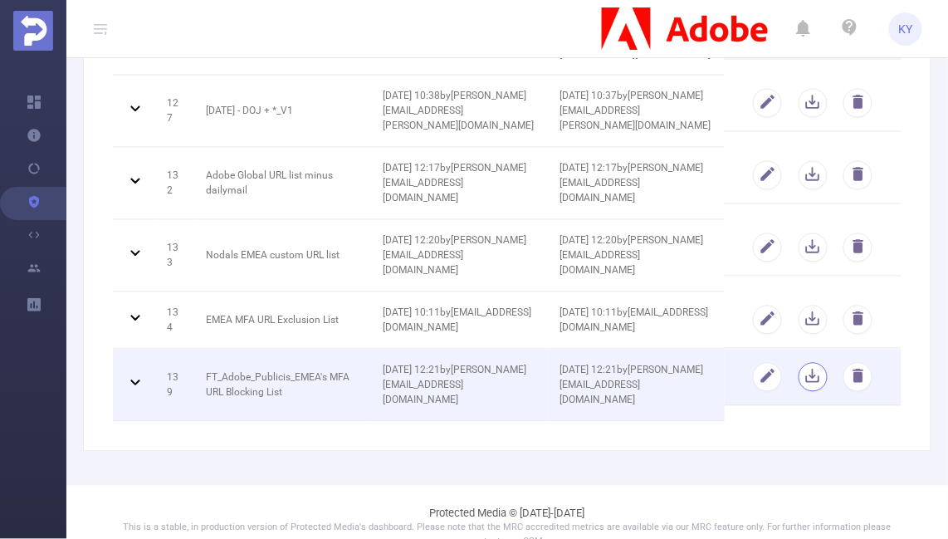
click at [811, 363] on button "button" at bounding box center [813, 377] width 29 height 29
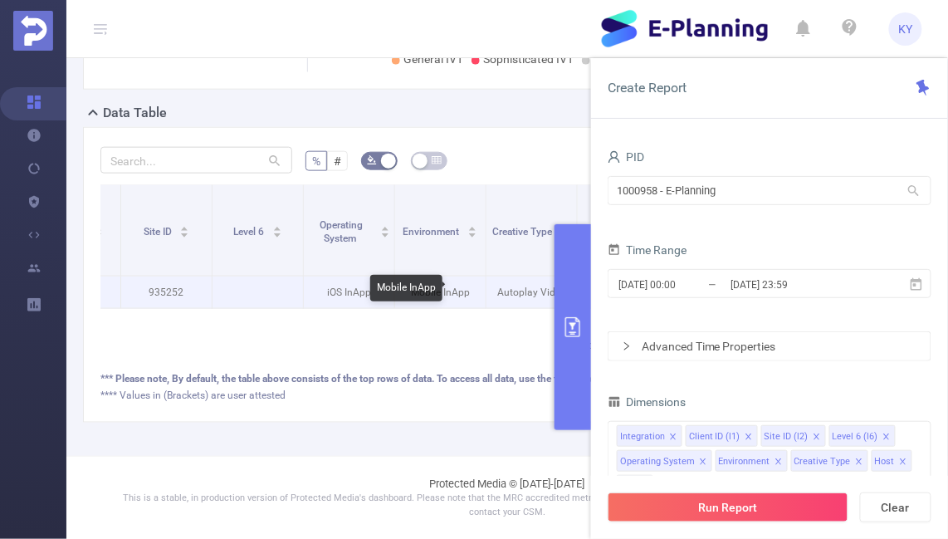
scroll to position [0, 242]
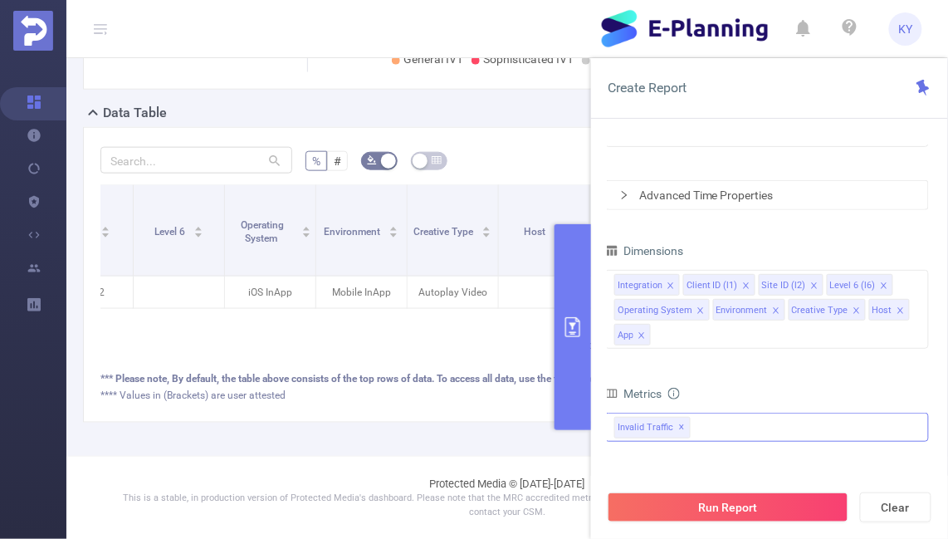
click at [796, 426] on div "Invalid Traffic ✕" at bounding box center [767, 427] width 324 height 29
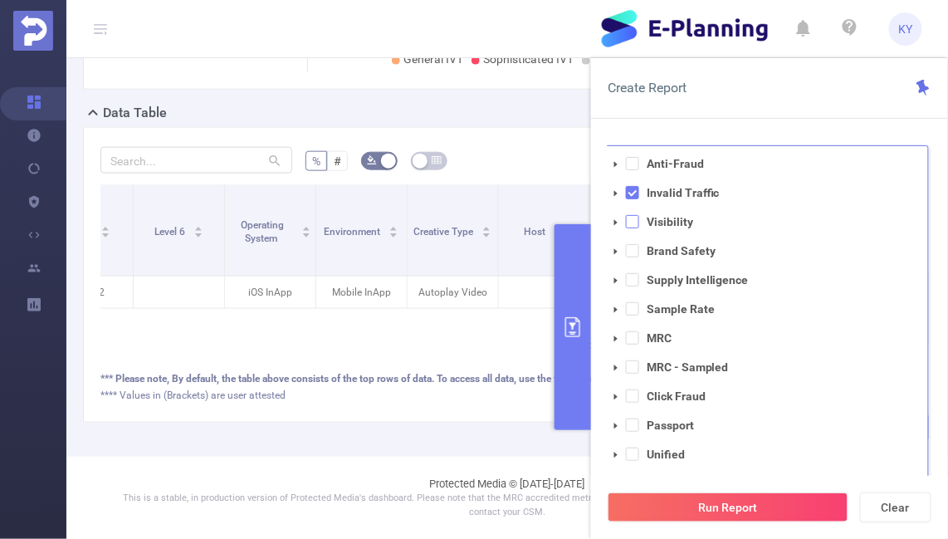
click at [633, 219] on span at bounding box center [632, 221] width 13 height 13
click at [692, 506] on button "Run Report" at bounding box center [728, 507] width 241 height 30
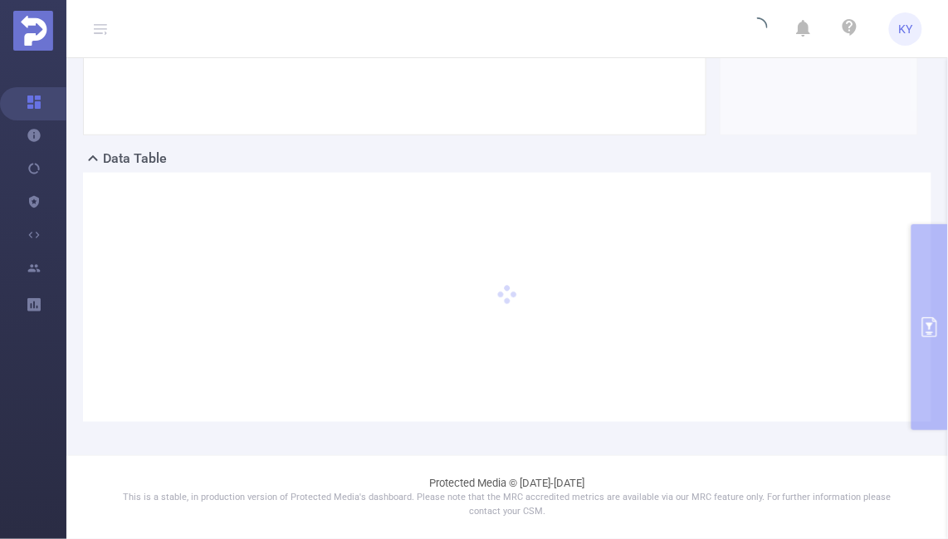
scroll to position [311, 0]
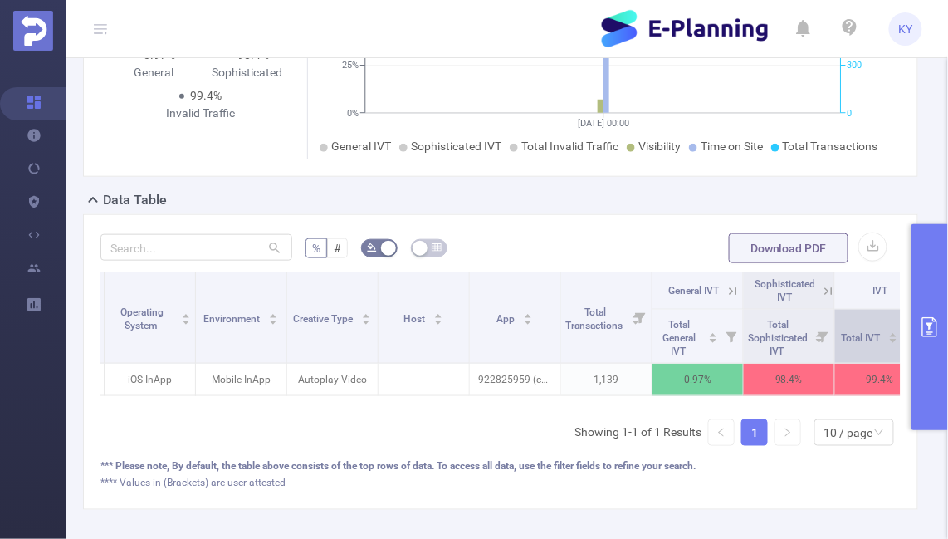
scroll to position [0, 573]
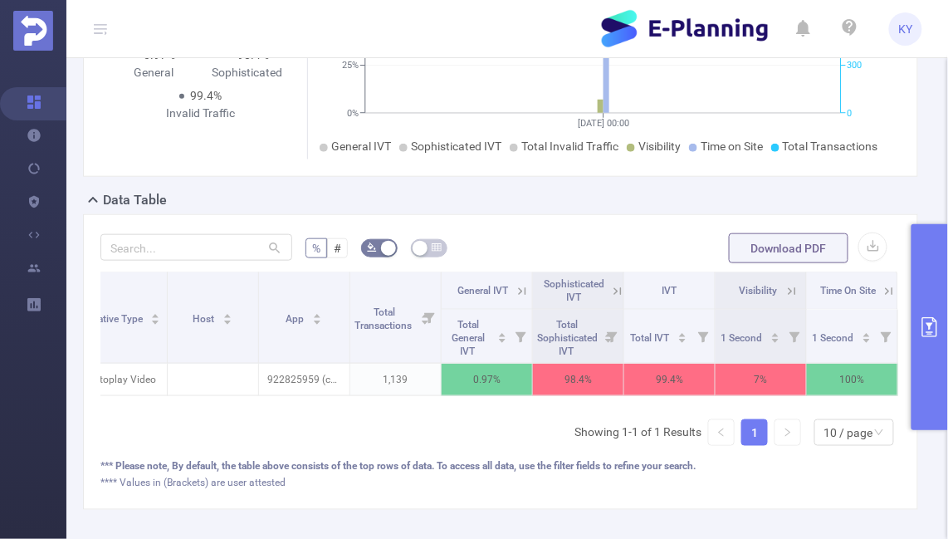
click at [616, 289] on icon at bounding box center [617, 290] width 7 height 7
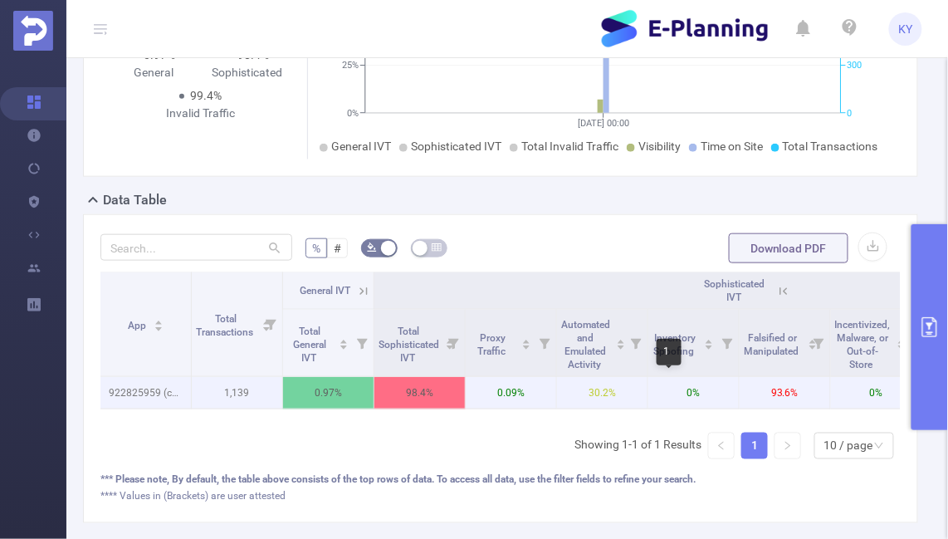
scroll to position [0, 908]
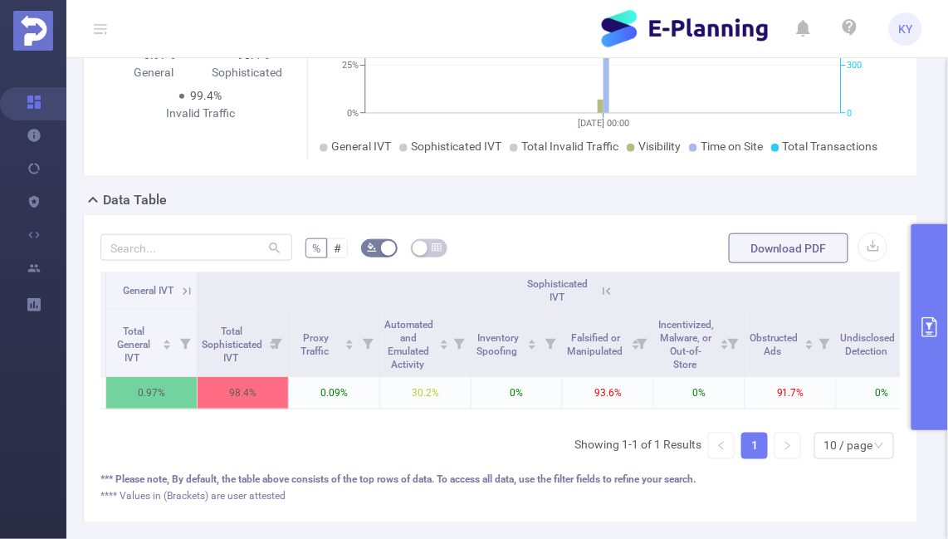
click at [179, 286] on icon at bounding box center [186, 291] width 15 height 15
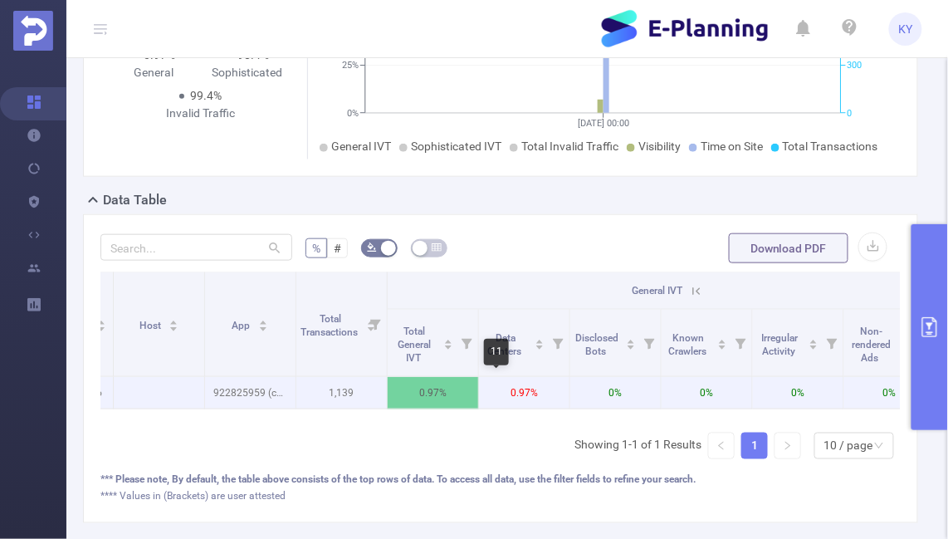
scroll to position [0, 627]
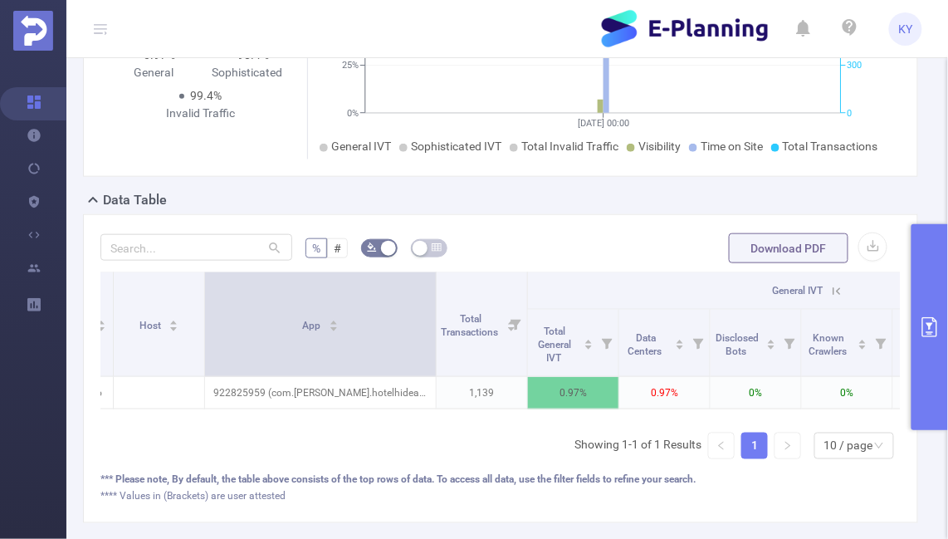
drag, startPoint x: 295, startPoint y: 348, endPoint x: 462, endPoint y: 352, distance: 166.9
click at [440, 352] on span at bounding box center [436, 324] width 8 height 104
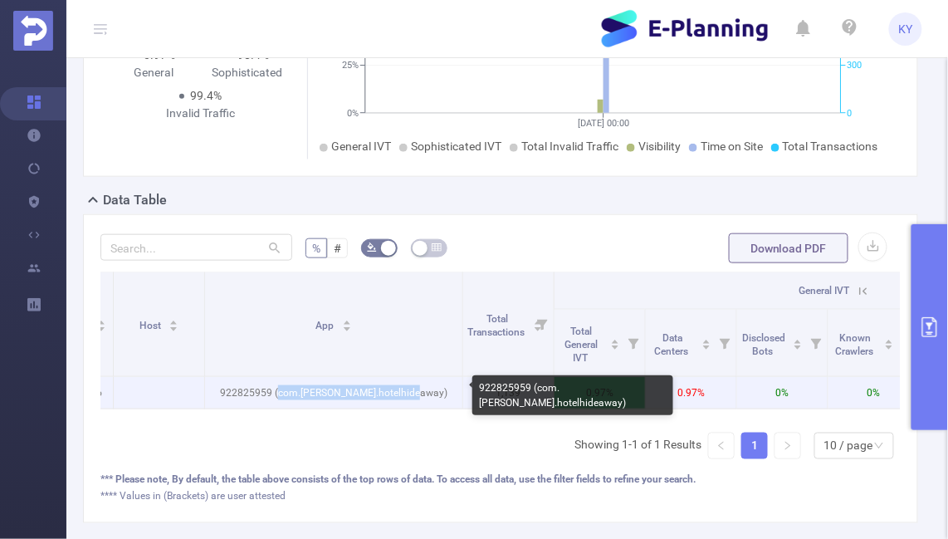
drag, startPoint x: 424, startPoint y: 391, endPoint x: 294, endPoint y: 394, distance: 130.4
click at [294, 394] on p "922825959 (com.piispanen.hotelhideaway)" at bounding box center [333, 393] width 257 height 32
copy p "com.piispanen.hotelhideaway"
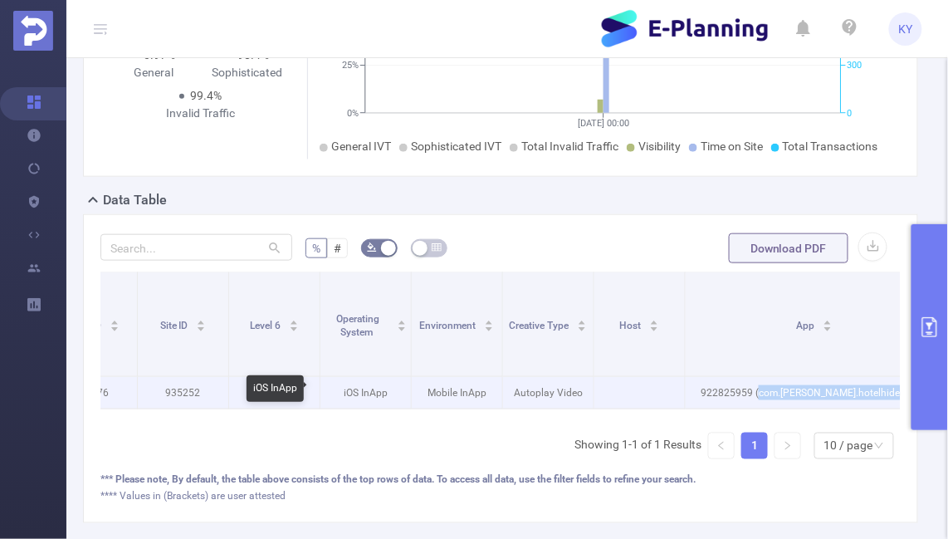
scroll to position [0, 139]
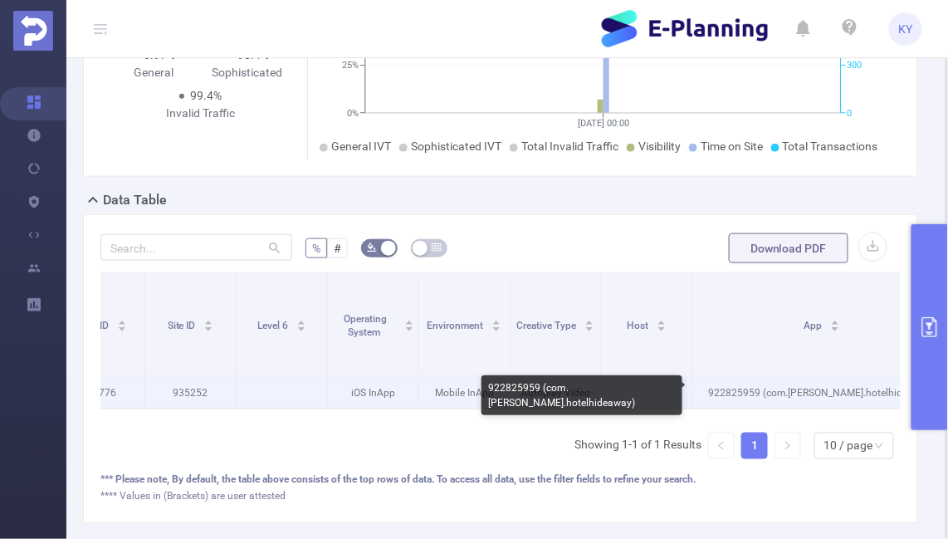
click at [765, 389] on p "922825959 (com.piispanen.hotelhideaway)" at bounding box center [821, 393] width 257 height 32
copy p "922825959 (com.piispanen.hotelhideaway)"
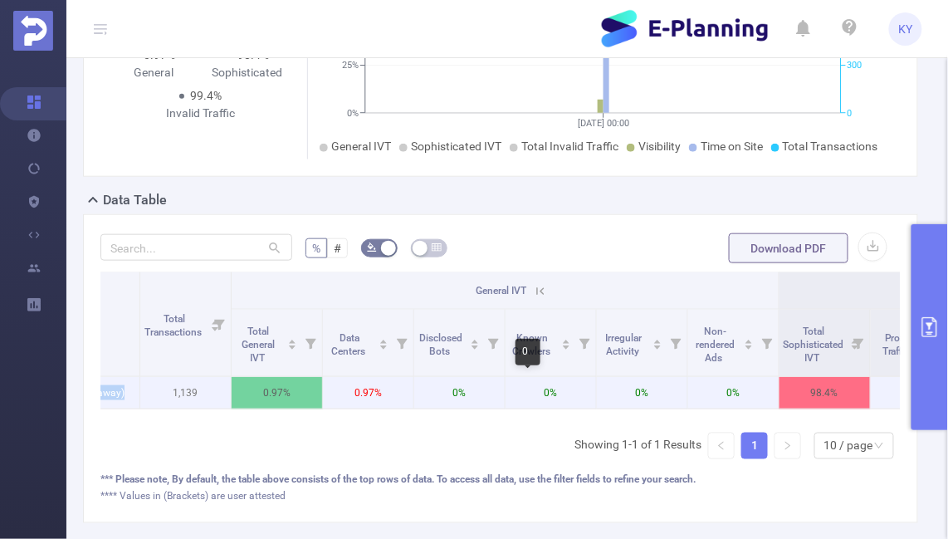
scroll to position [0, 940]
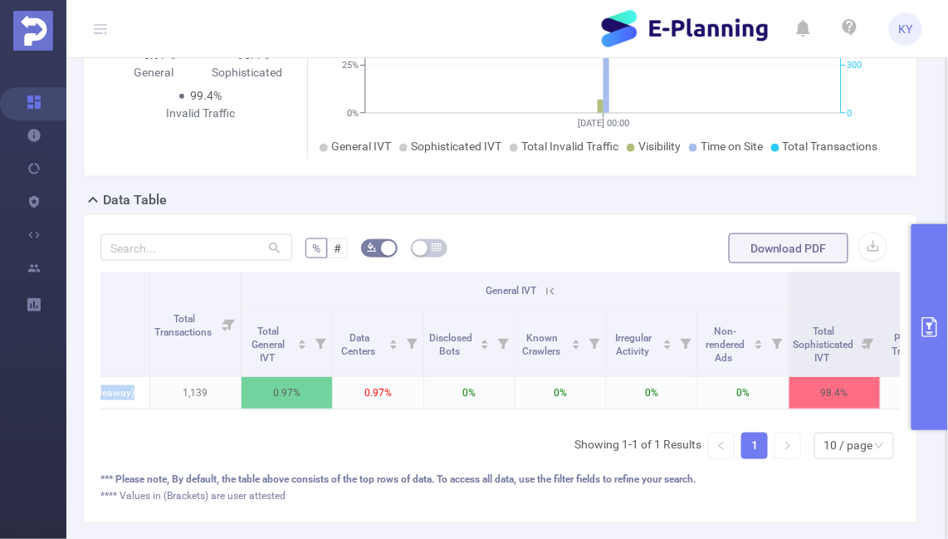
click at [926, 331] on icon "primary" at bounding box center [930, 327] width 20 height 20
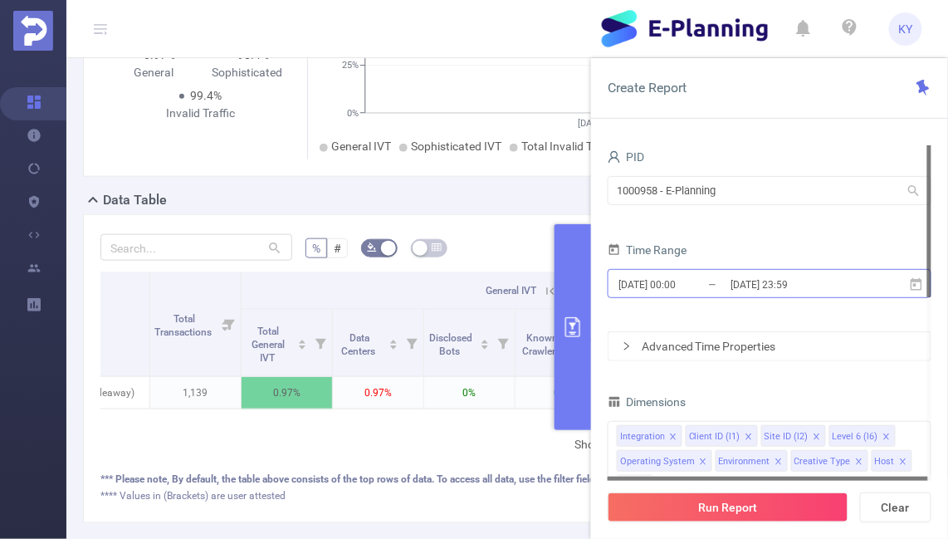
click at [744, 290] on input "[DATE] 23:59" at bounding box center [796, 284] width 134 height 22
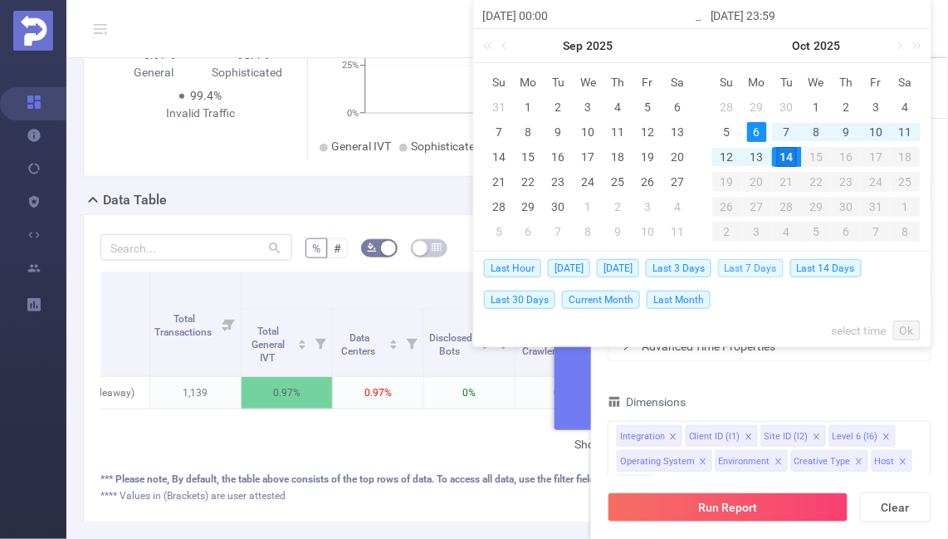
click at [739, 267] on span "Last 7 Days" at bounding box center [751, 268] width 66 height 18
type input "2025-10-07 00:00"
type input "2025-10-14 23:59"
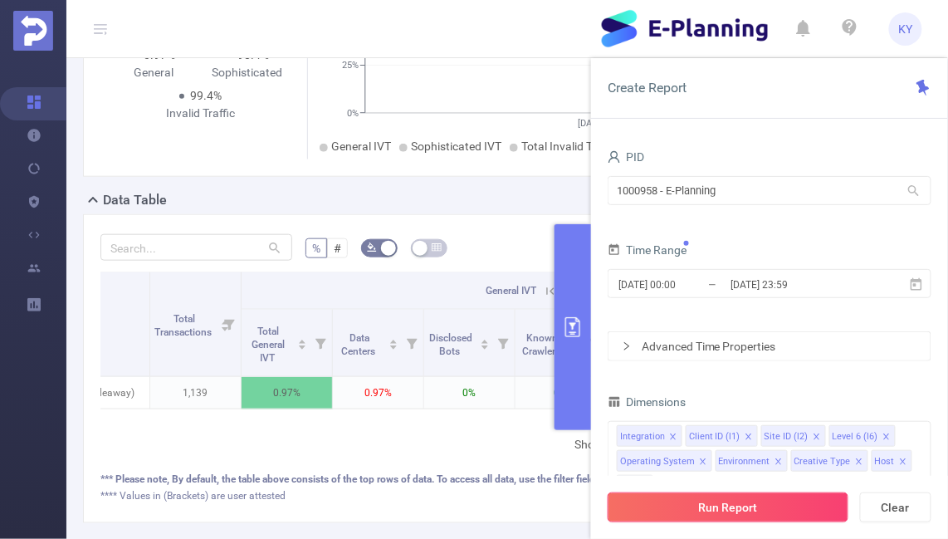
click at [677, 510] on button "Run Report" at bounding box center [728, 507] width 241 height 30
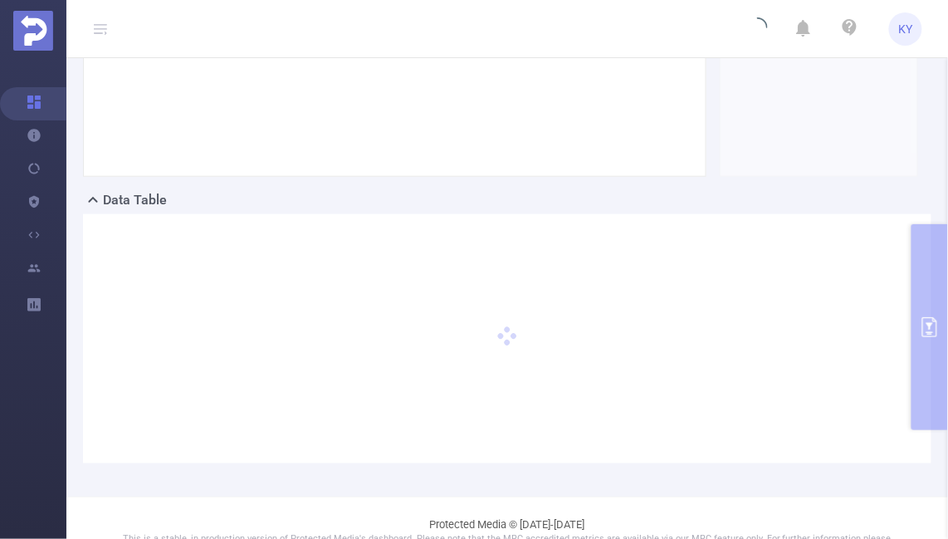
click at [673, 510] on footer "Protected Media © 2015-2025 This is a stable, in production version of Protecte…" at bounding box center [507, 538] width 882 height 85
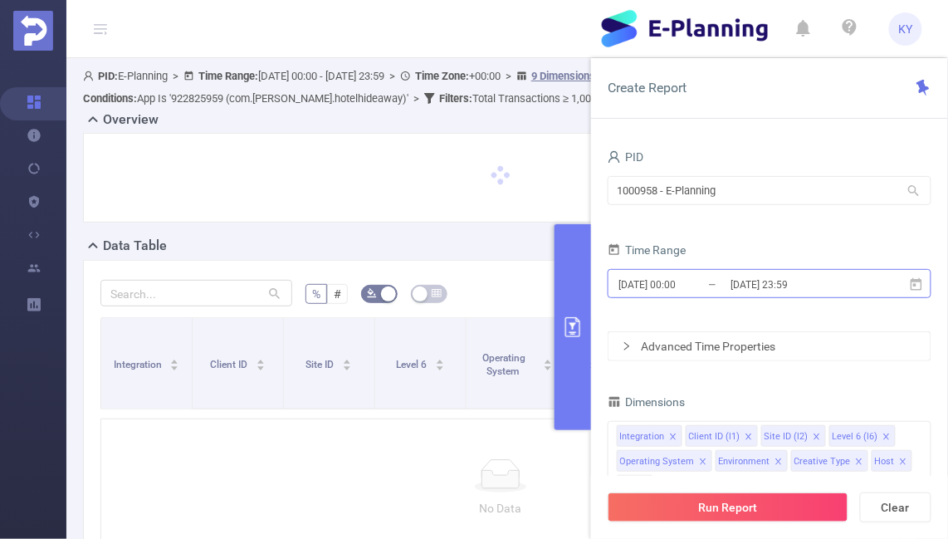
click at [704, 285] on input "2025-10-07 00:00" at bounding box center [684, 284] width 134 height 22
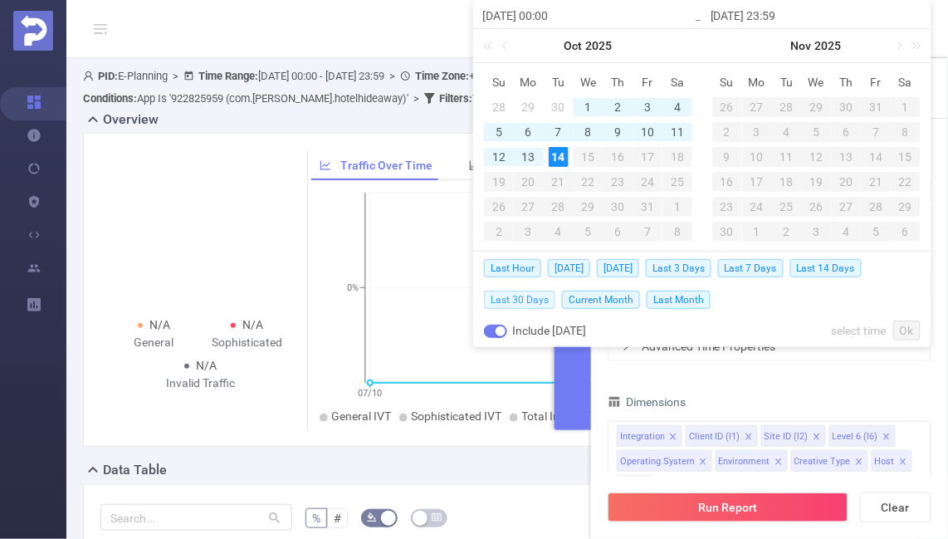
click at [524, 295] on span "Last 30 Days" at bounding box center [519, 300] width 71 height 18
type input "2025-09-14 00:00"
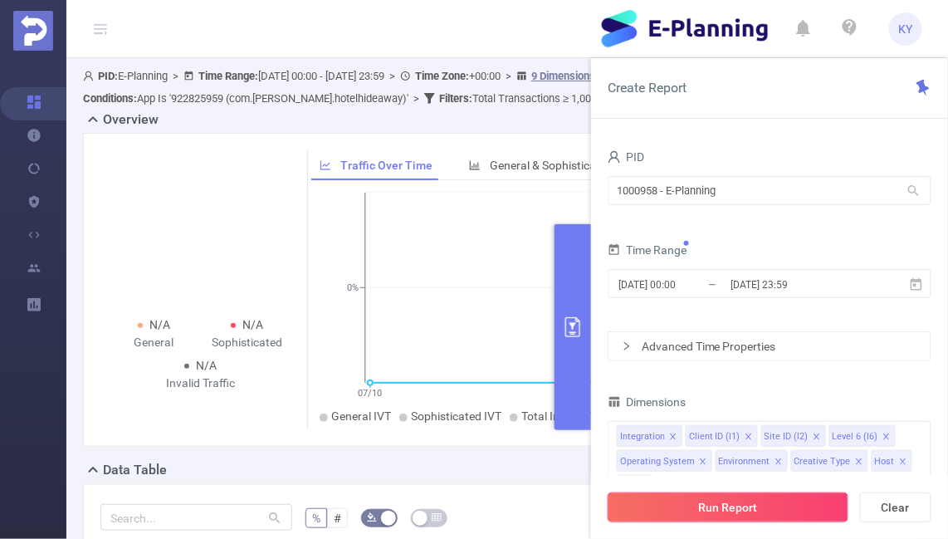
click at [703, 507] on button "Run Report" at bounding box center [728, 507] width 241 height 30
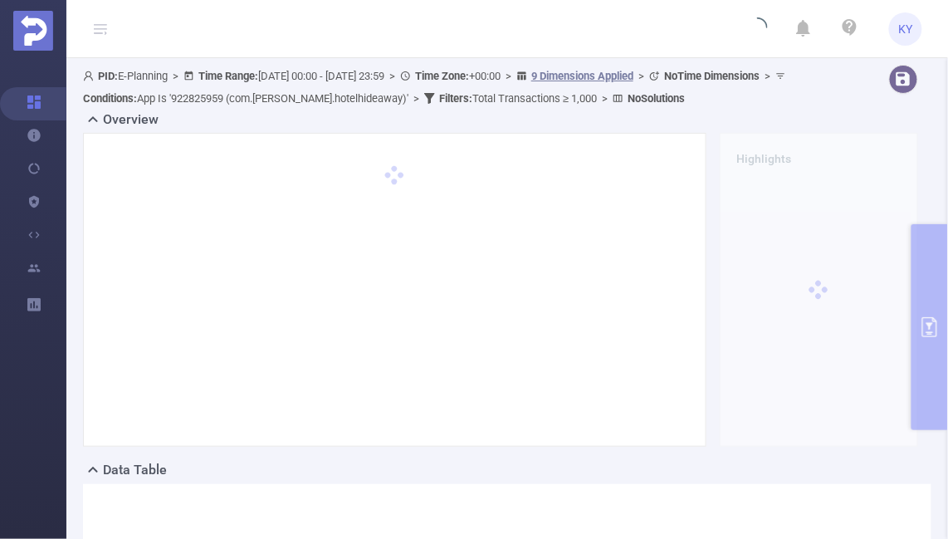
click at [420, 332] on div at bounding box center [394, 289] width 589 height 279
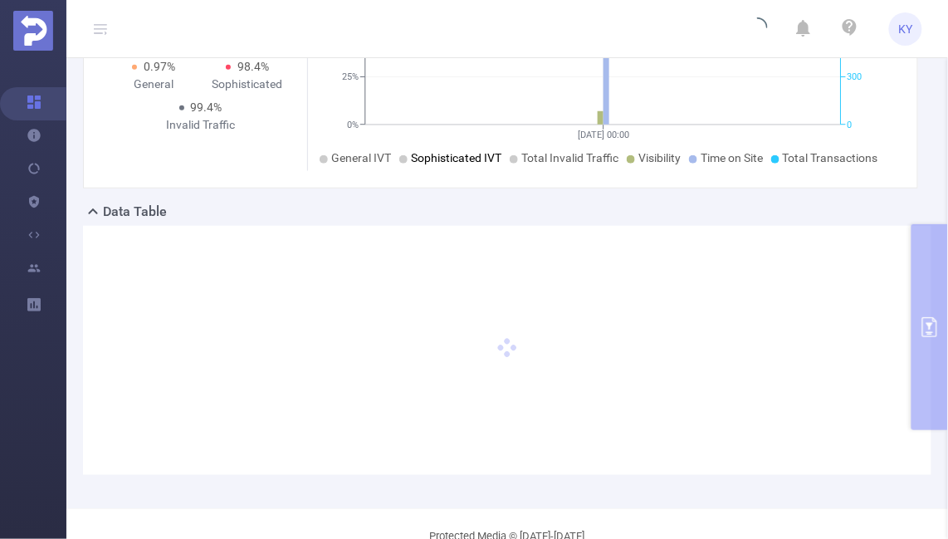
scroll to position [125, 0]
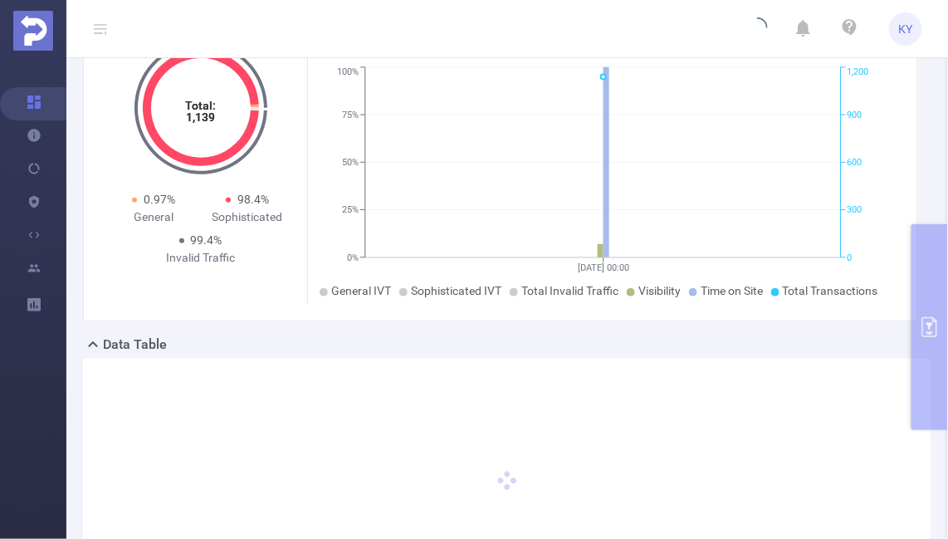
click at [583, 344] on div "Data Table" at bounding box center [507, 346] width 848 height 23
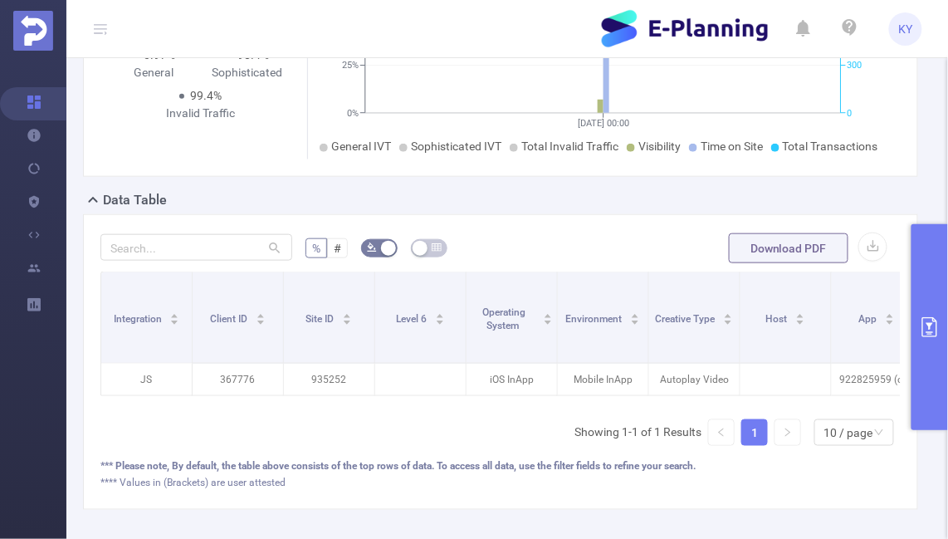
scroll to position [238, 0]
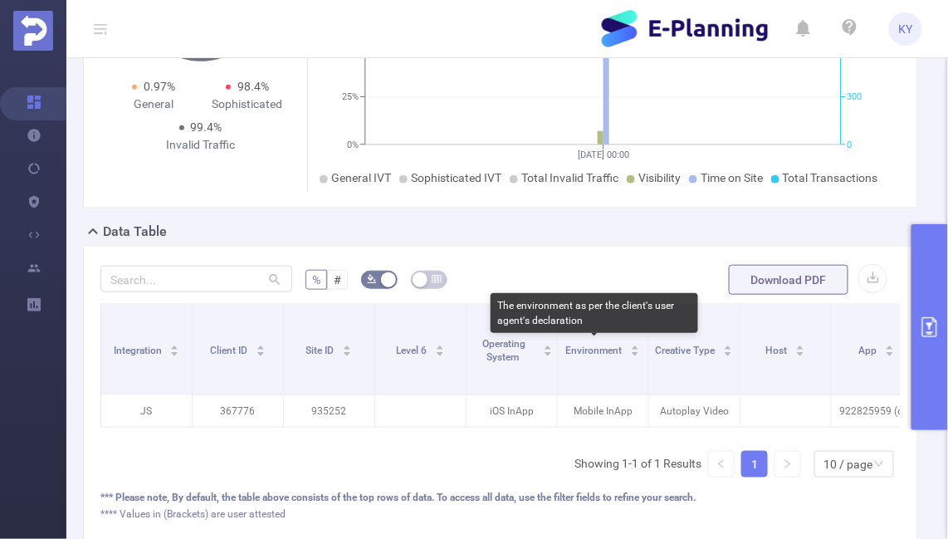
click at [583, 345] on span "Environment" at bounding box center [595, 351] width 59 height 12
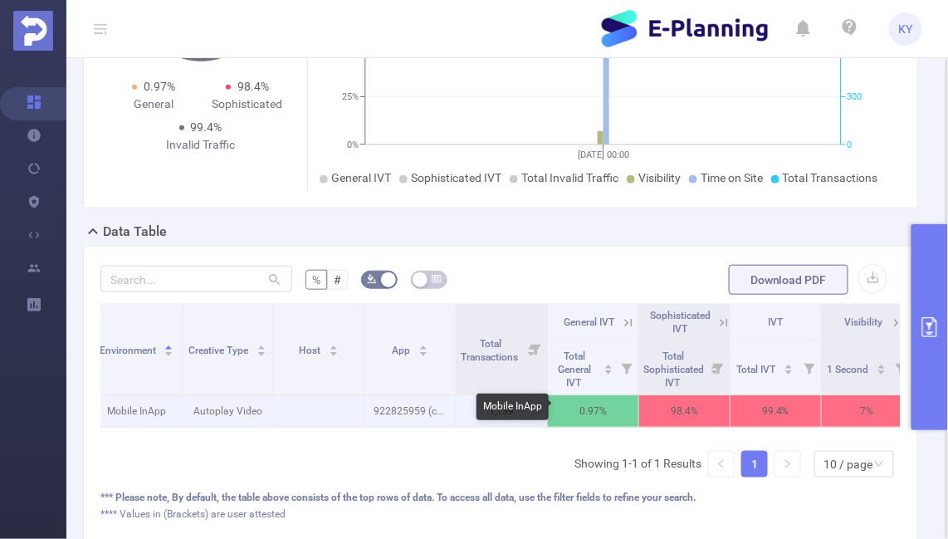
scroll to position [0, 573]
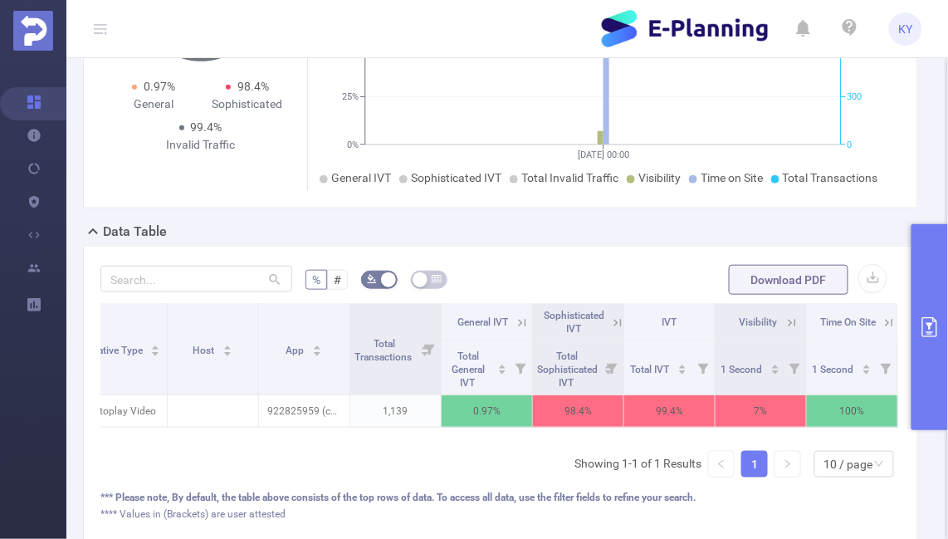
click at [617, 315] on icon at bounding box center [617, 322] width 15 height 15
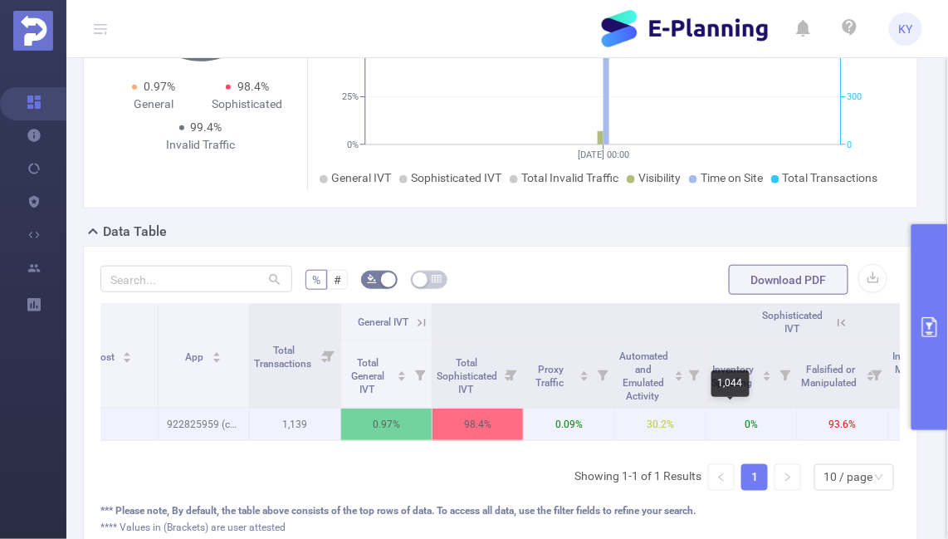
scroll to position [0, 572]
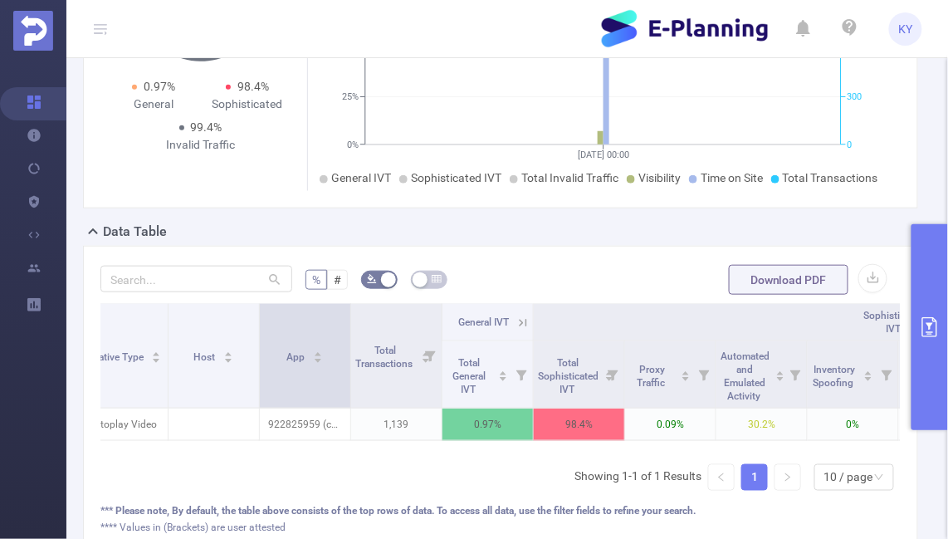
drag, startPoint x: 346, startPoint y: 362, endPoint x: 468, endPoint y: 379, distance: 123.3
click at [355, 379] on span at bounding box center [350, 356] width 8 height 104
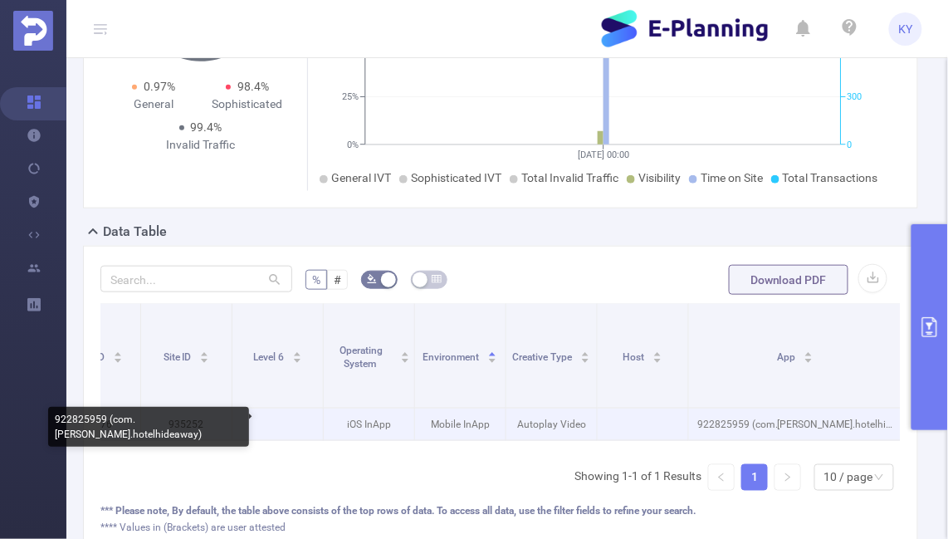
scroll to position [0, 4]
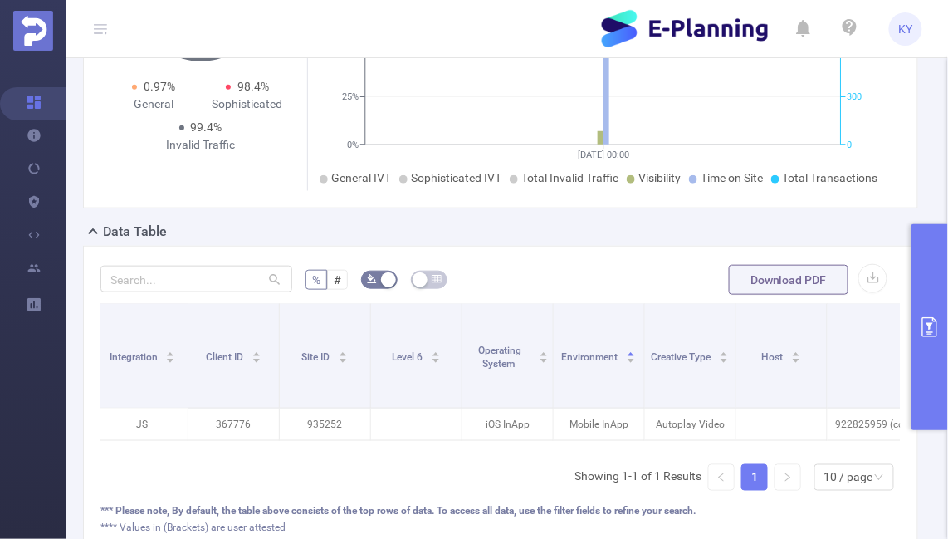
click at [933, 372] on button "primary" at bounding box center [930, 327] width 37 height 206
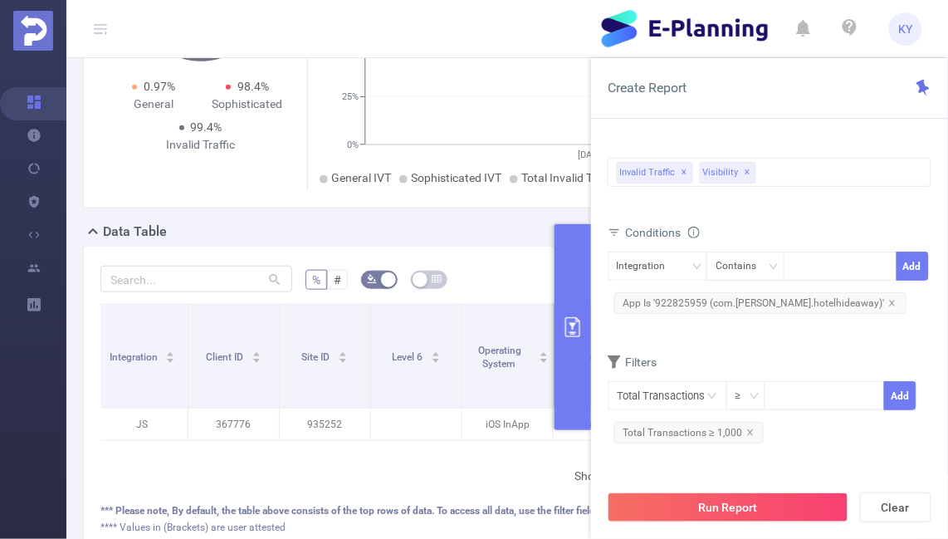
click at [562, 351] on div "Environment" at bounding box center [599, 355] width 75 height 17
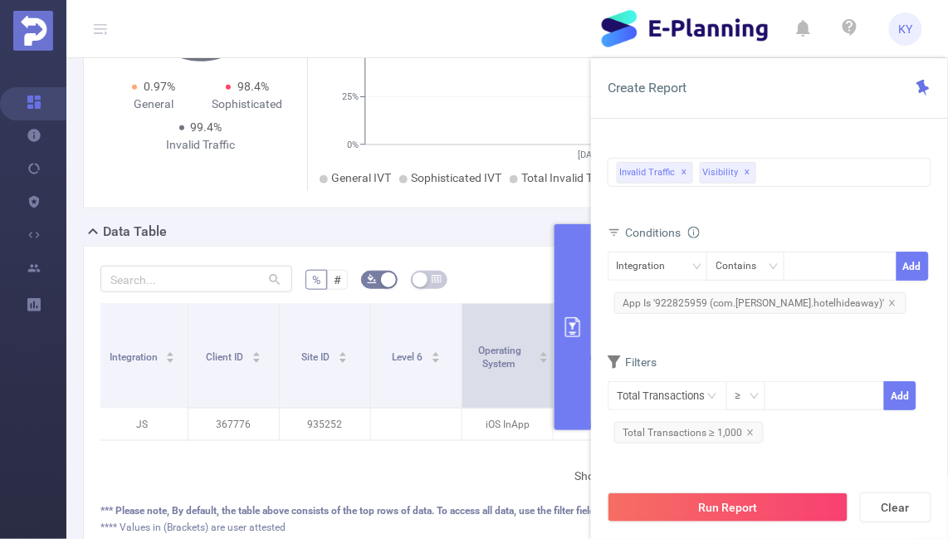
click at [552, 381] on span at bounding box center [553, 356] width 8 height 104
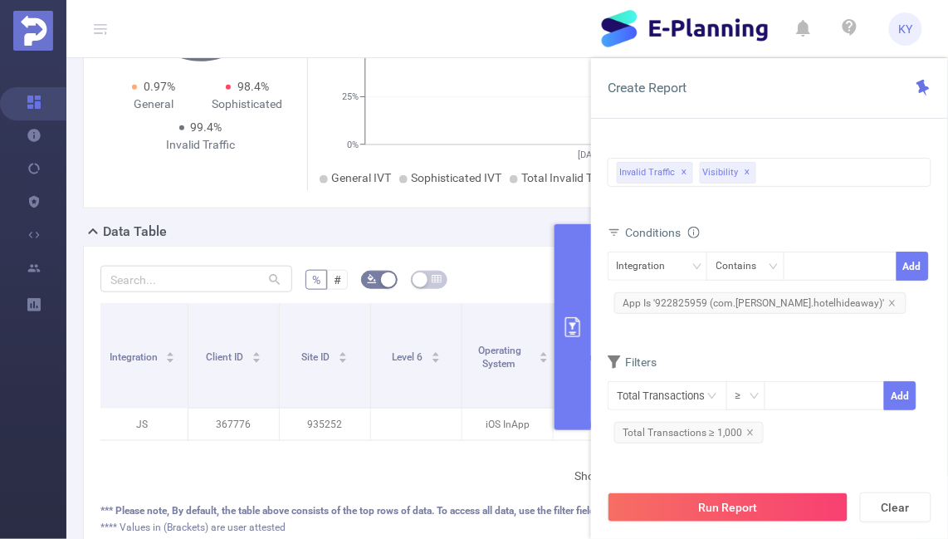
click at [560, 370] on button "primary" at bounding box center [573, 327] width 37 height 206
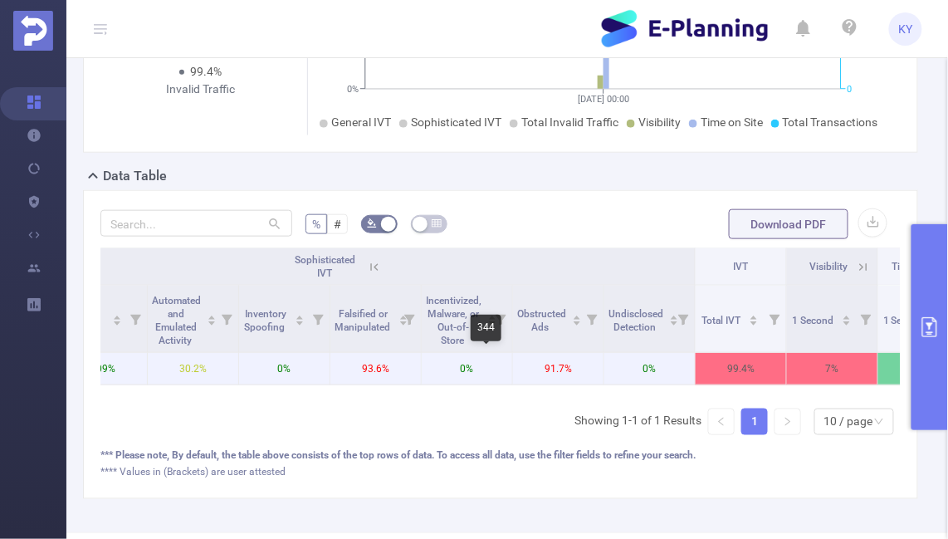
scroll to position [0, 1288]
